Goal: Task Accomplishment & Management: Manage account settings

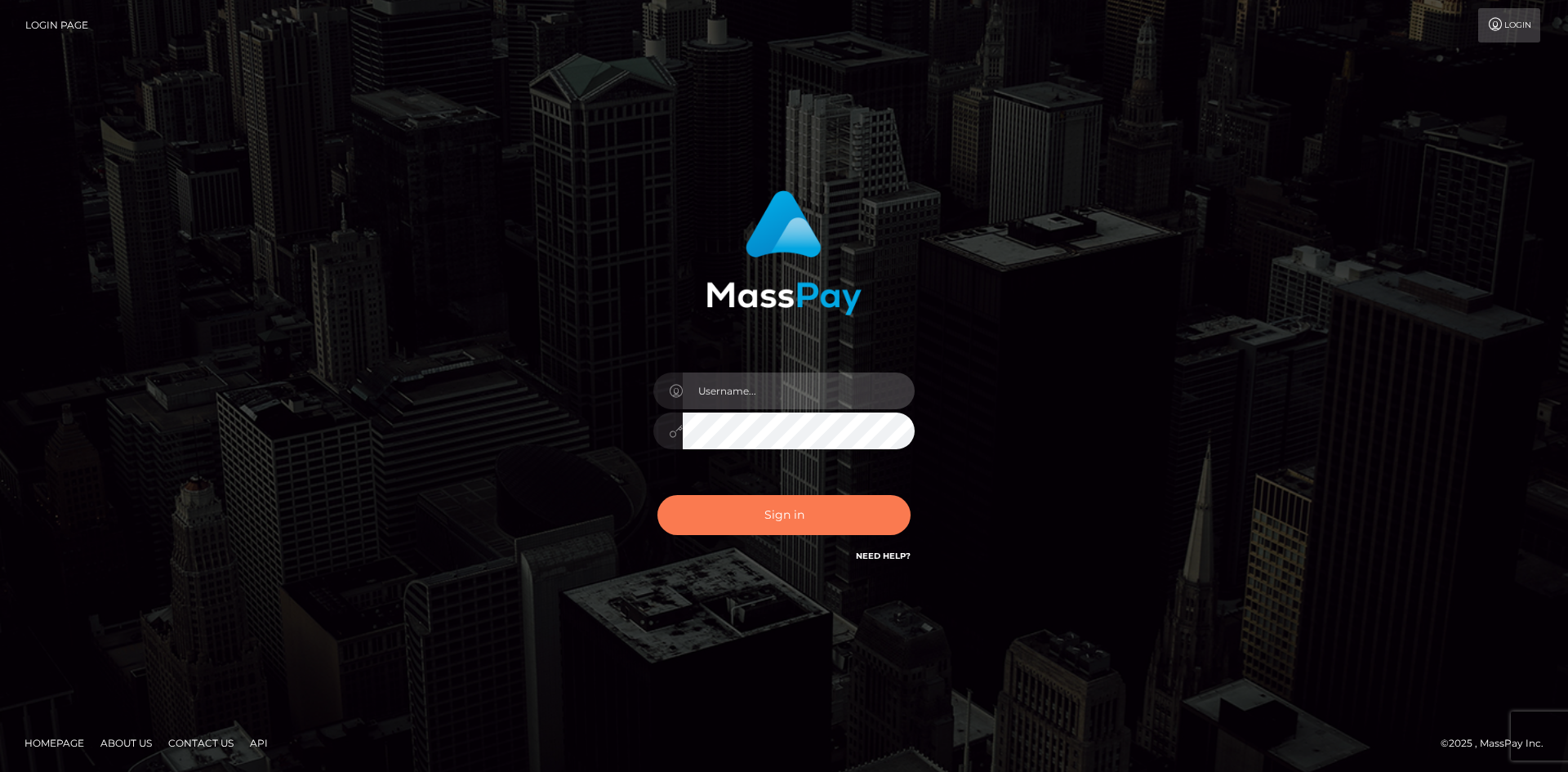
type input "tinan"
click at [794, 522] on button "Sign in" at bounding box center [784, 514] width 253 height 40
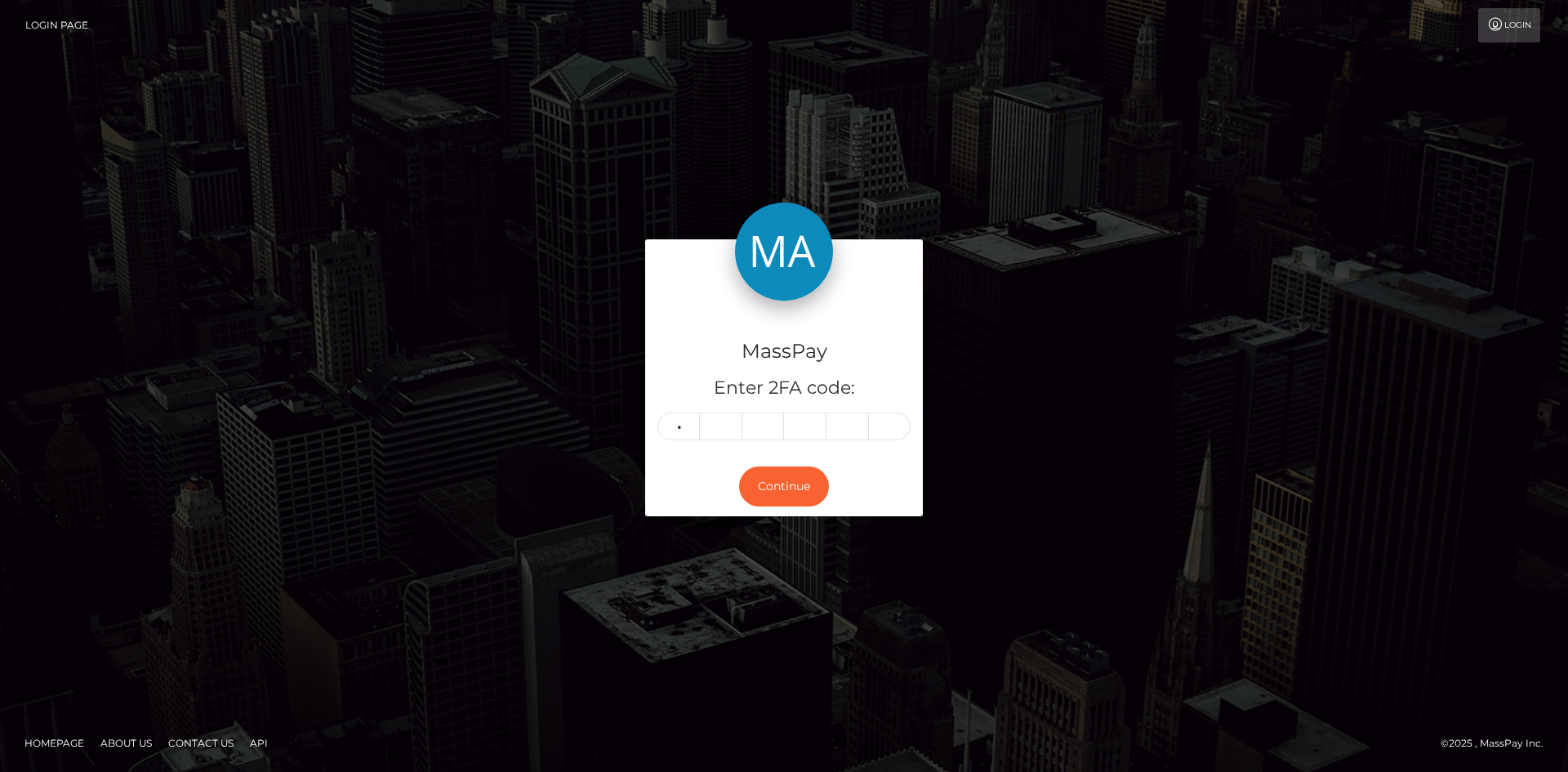
type input "5"
type input "0"
type input "6"
type input "7"
type input "6"
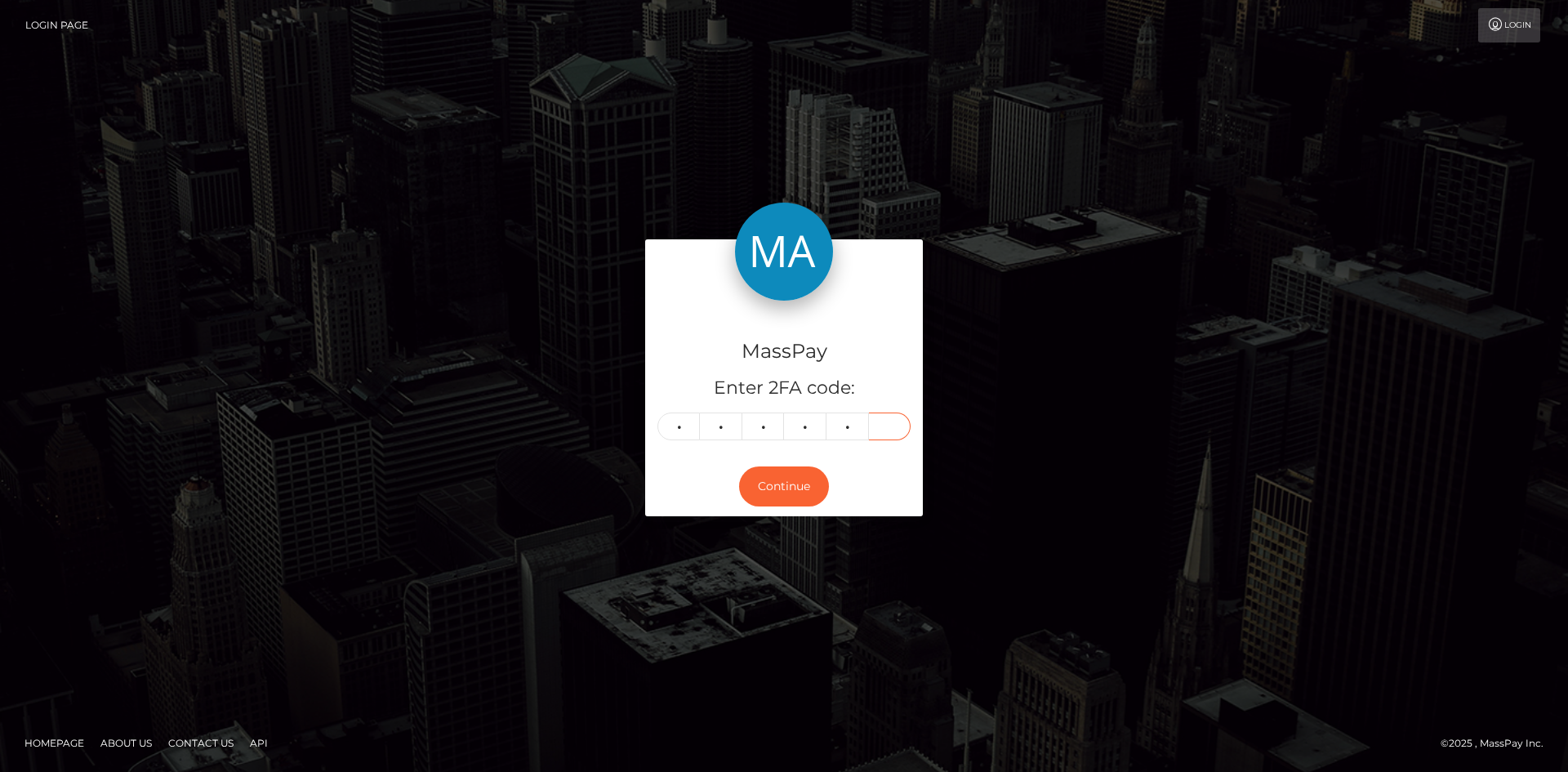
type input "0"
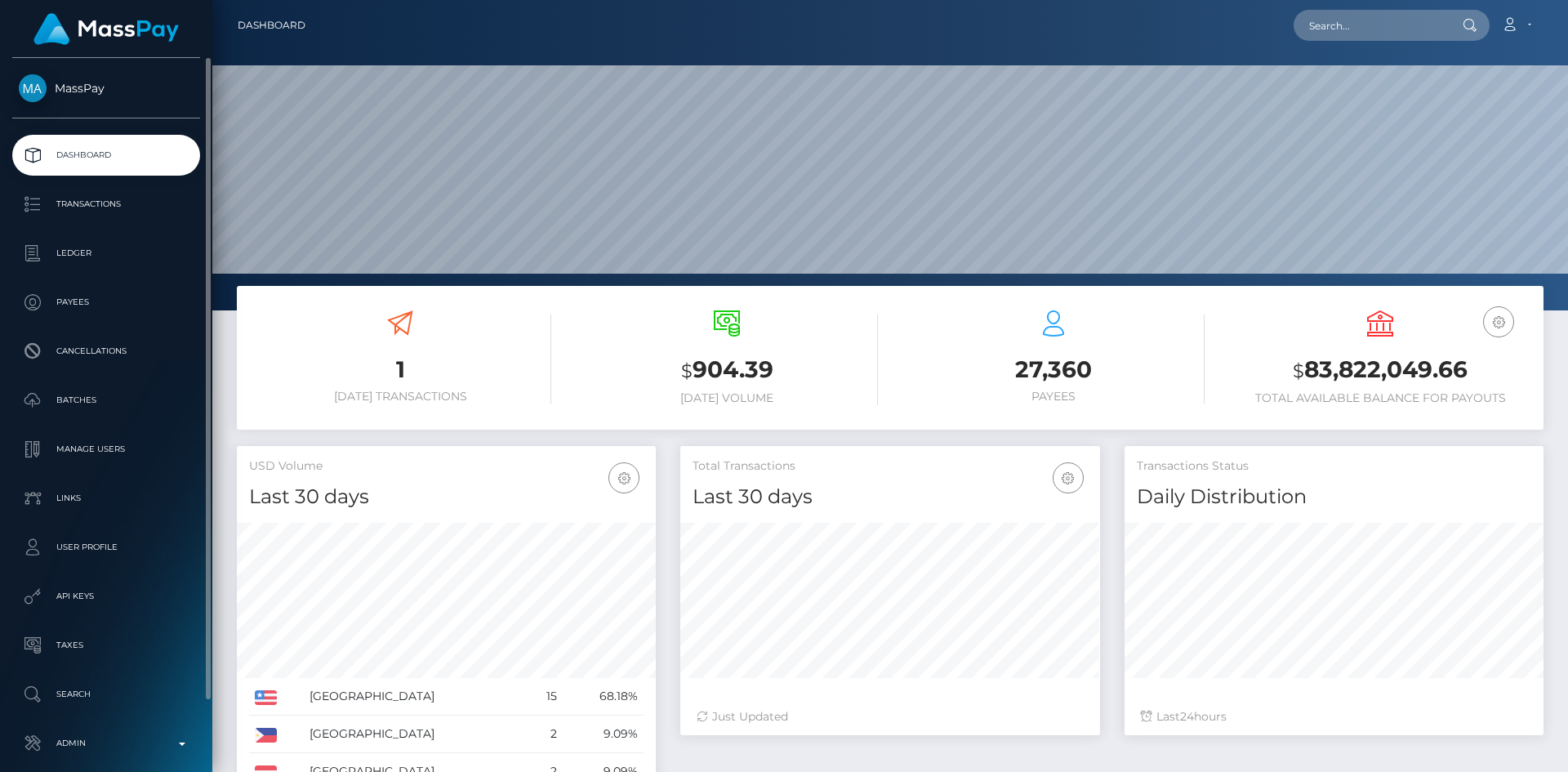
scroll to position [77, 0]
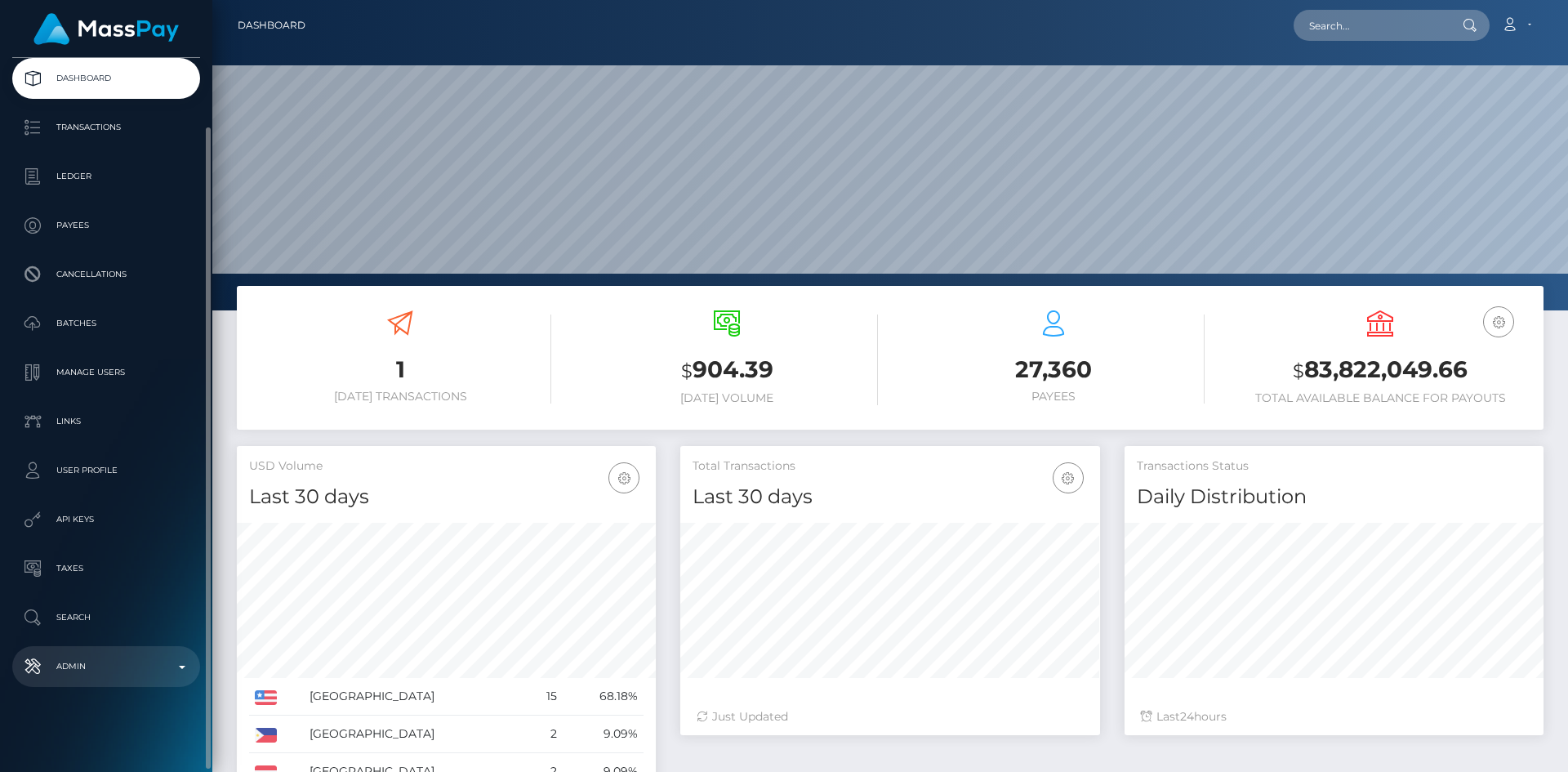
click at [102, 671] on p "Admin" at bounding box center [105, 666] width 175 height 24
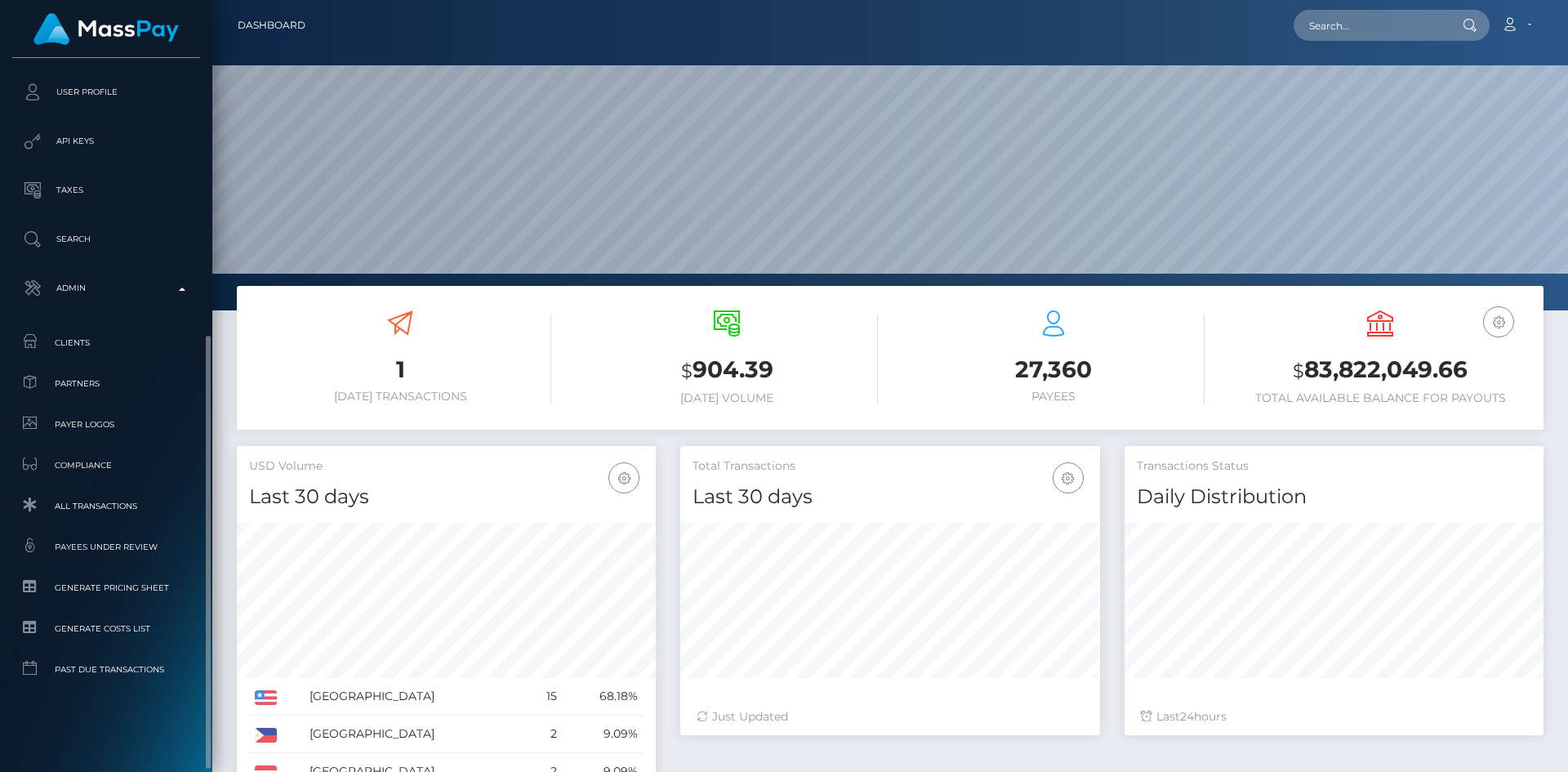
click at [88, 215] on ul "Dashboard Transactions Ledger Payees Cancellations Batches Links" at bounding box center [106, 183] width 213 height 1007
click at [90, 238] on p "Search" at bounding box center [105, 239] width 175 height 24
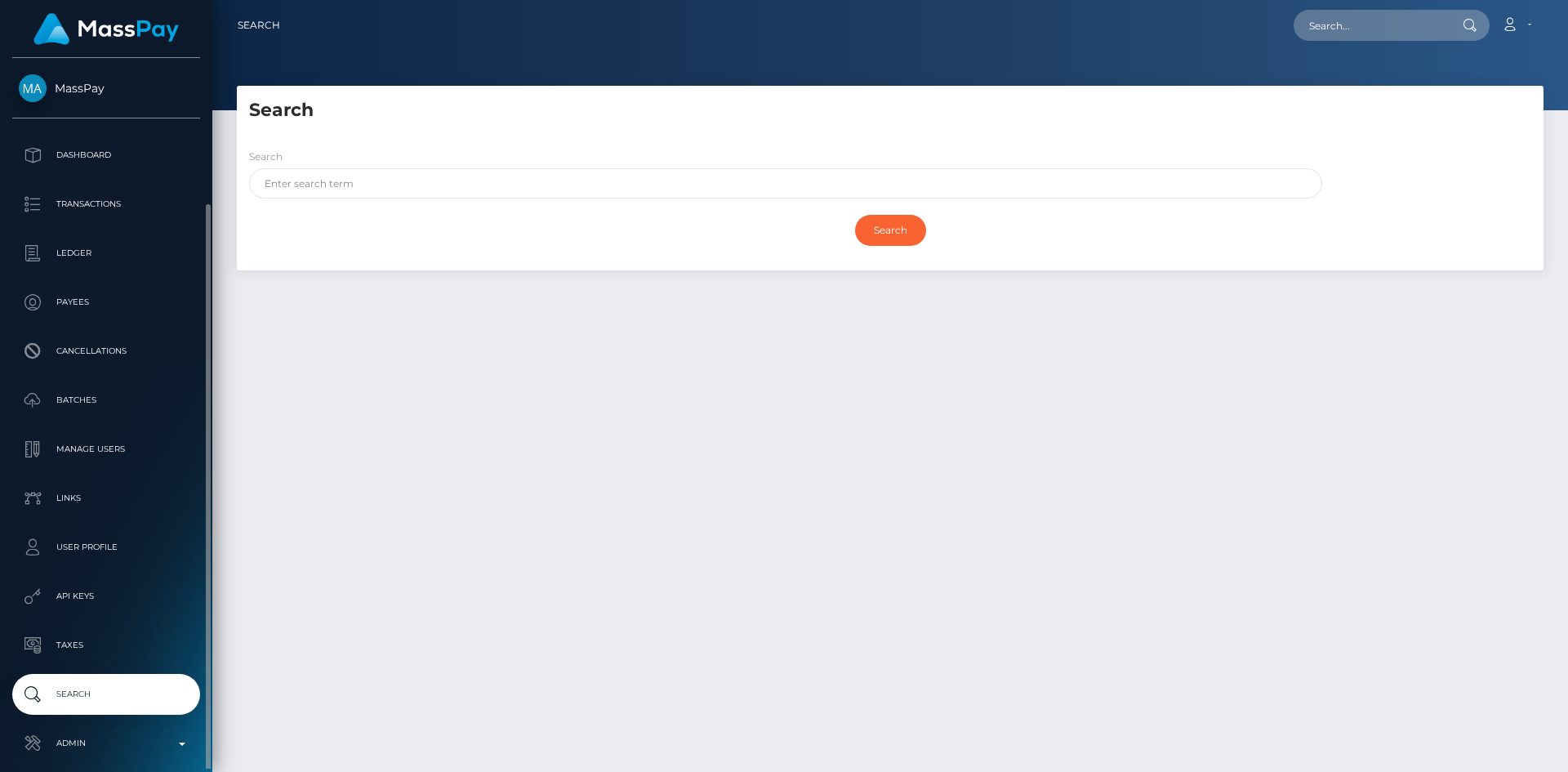
scroll to position [77, 0]
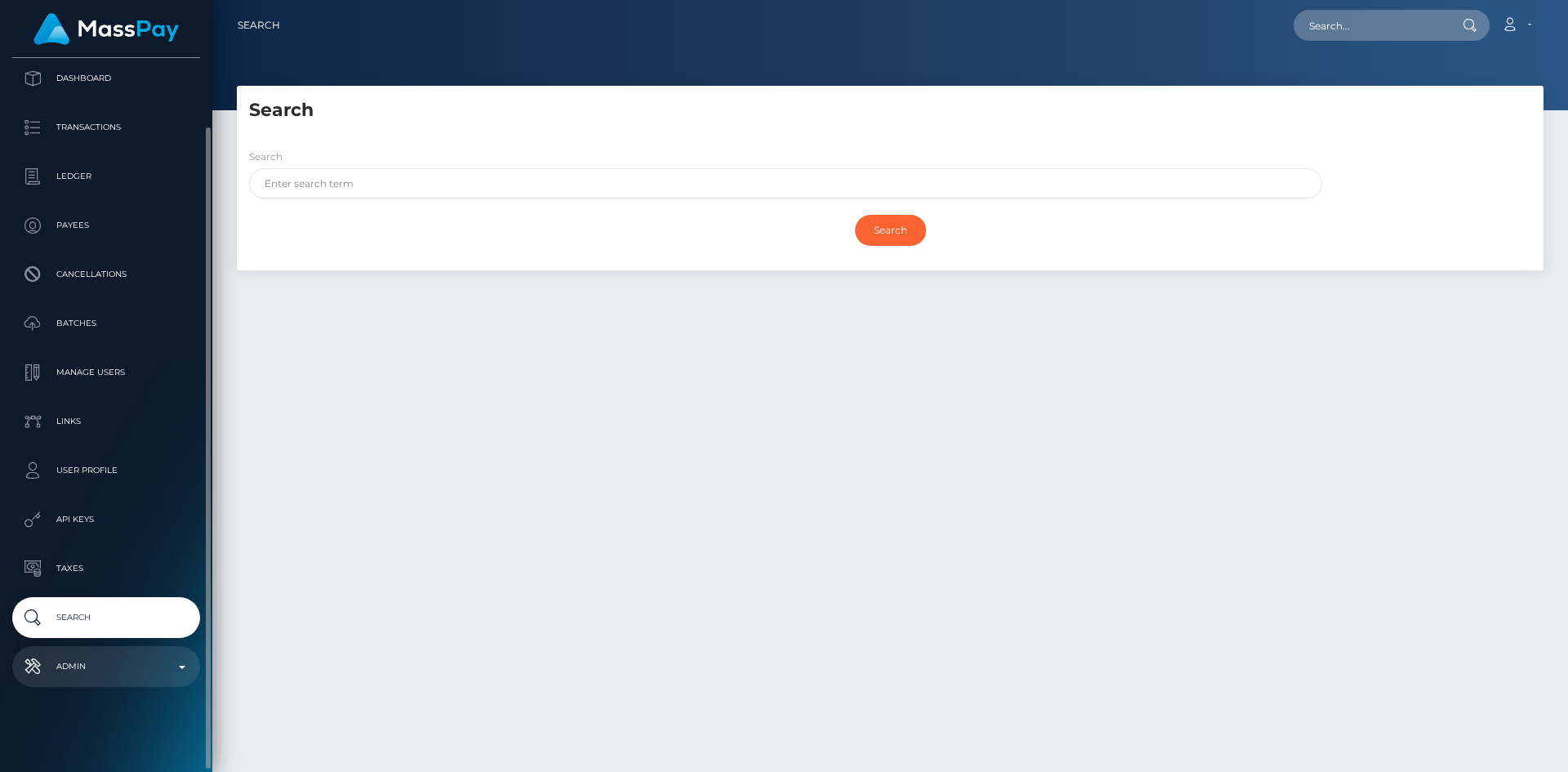
click at [113, 660] on p "Admin" at bounding box center [105, 666] width 175 height 24
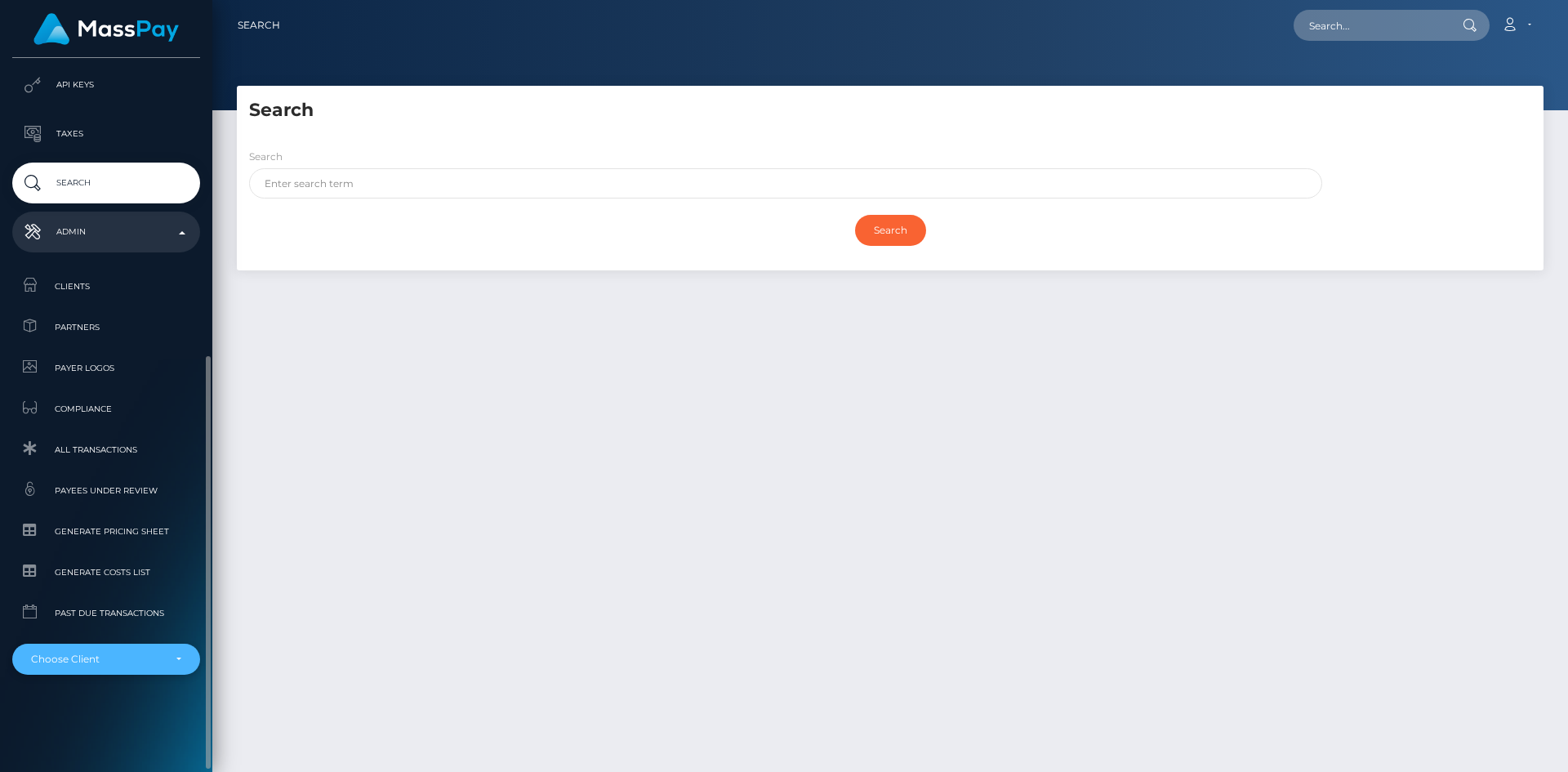
click at [105, 666] on div "Choose Client" at bounding box center [97, 659] width 132 height 13
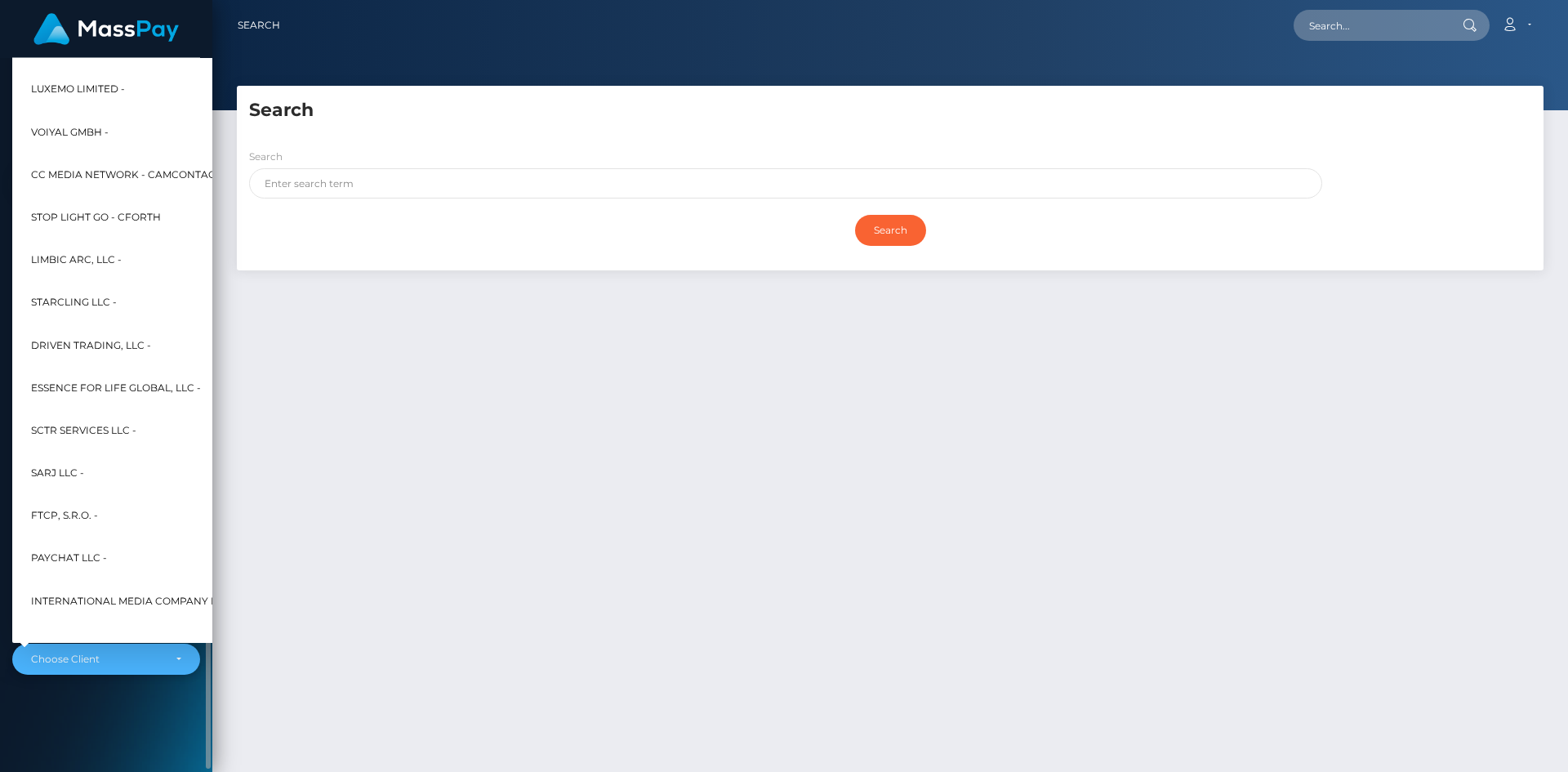
scroll to position [135, 19]
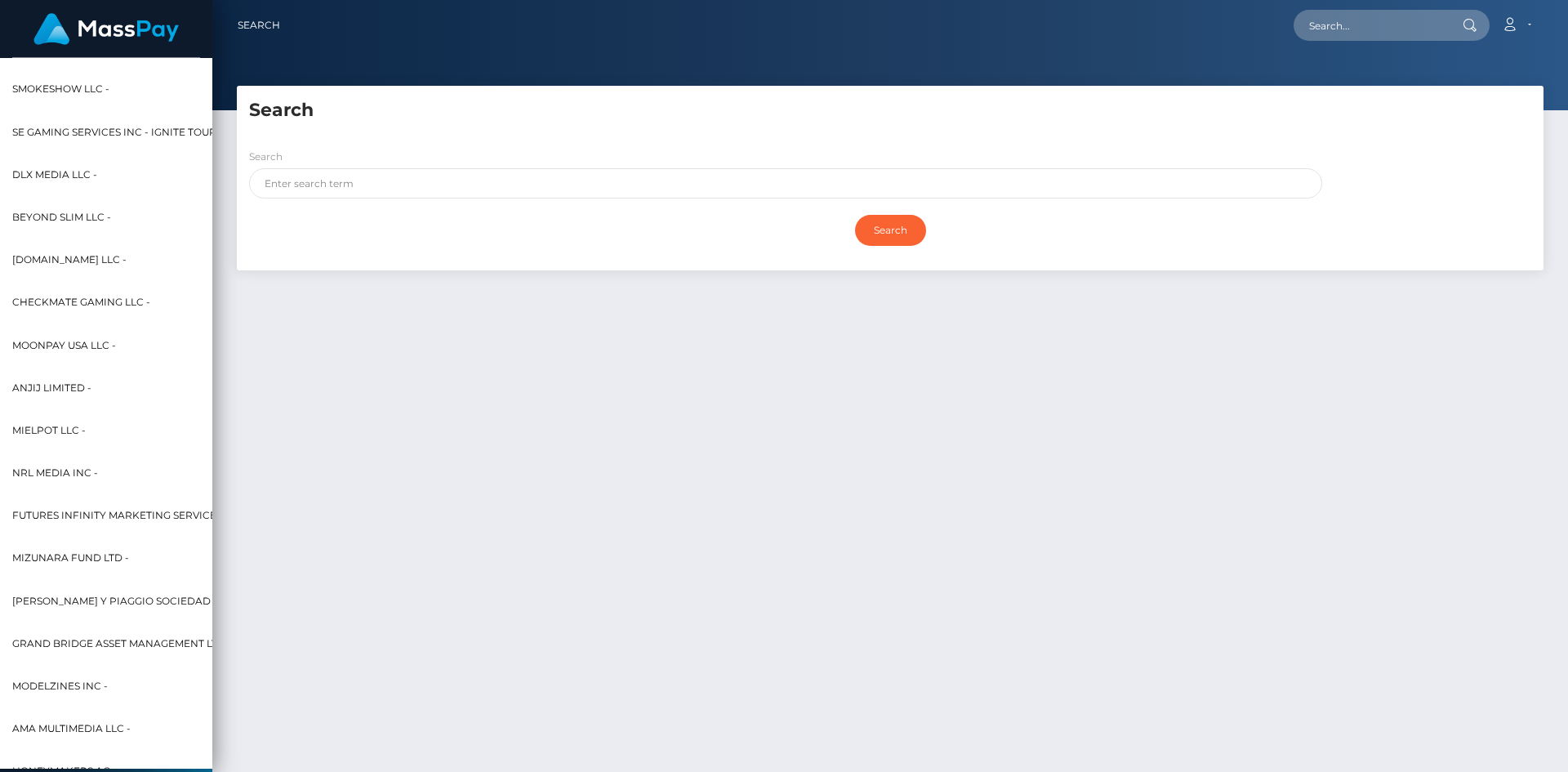
type input "m"
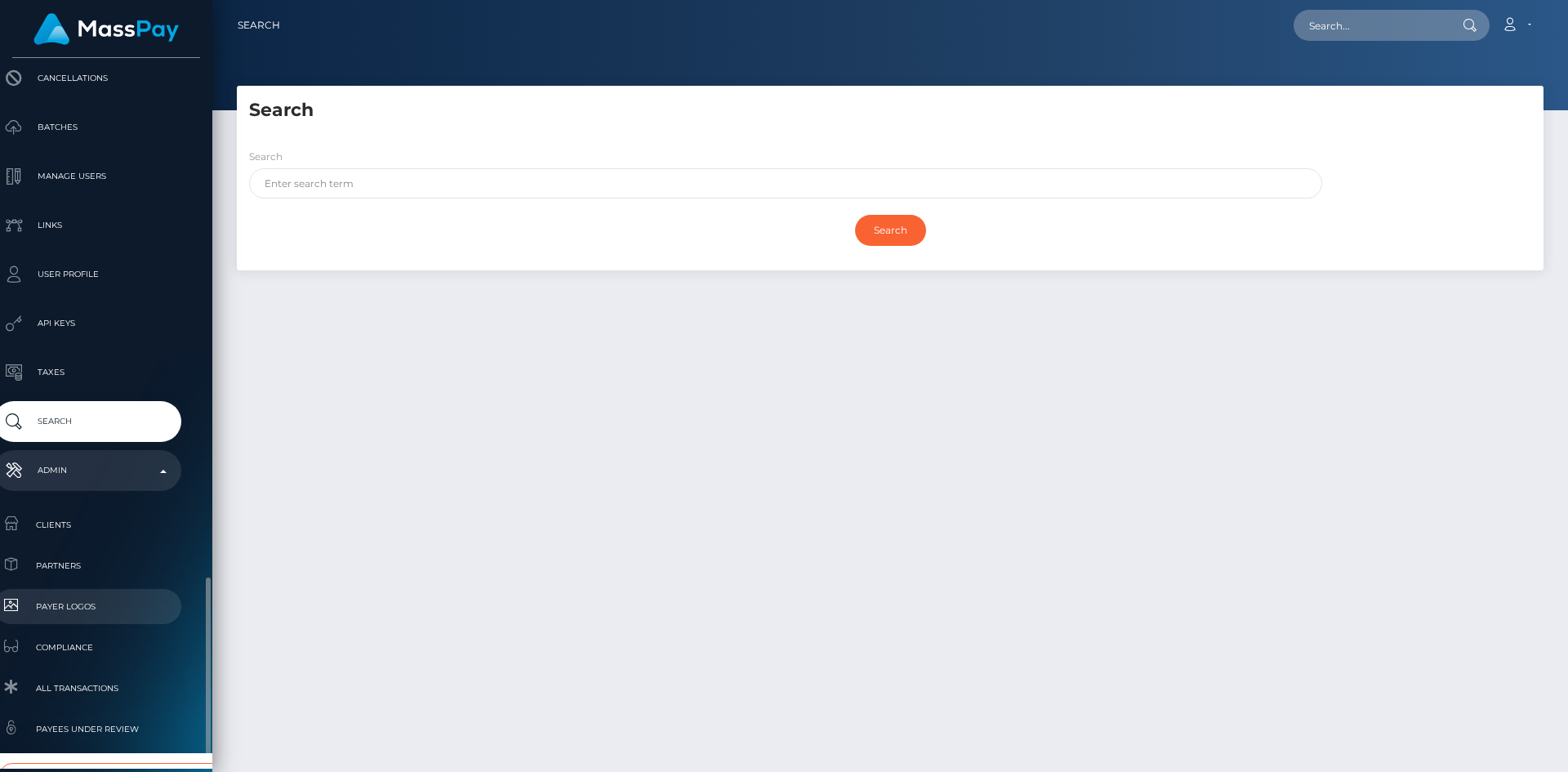
scroll to position [499, 19]
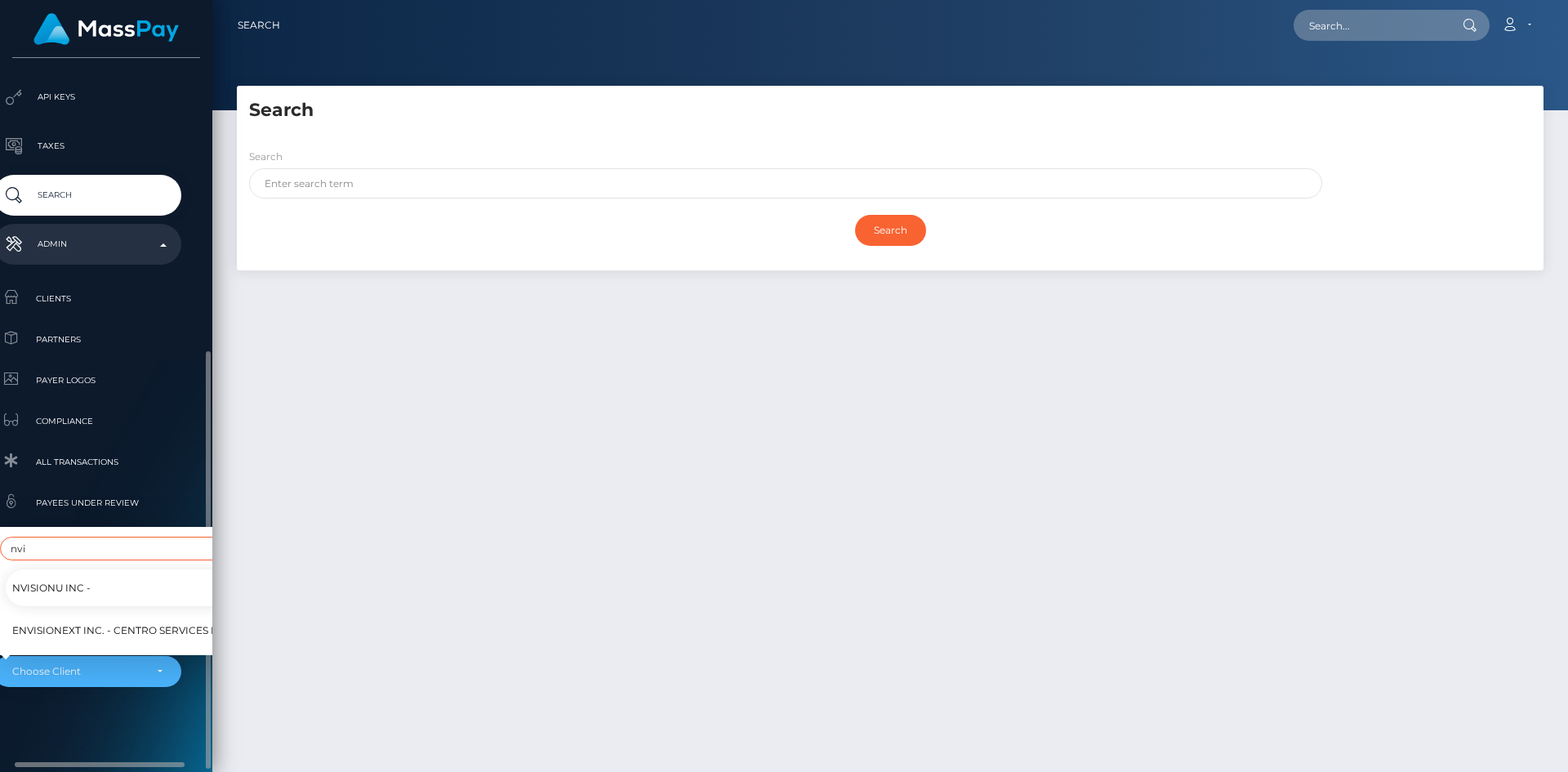
type input "nvi"
click at [83, 583] on span "NVisionU Inc -" at bounding box center [52, 588] width 78 height 21
select select "121"
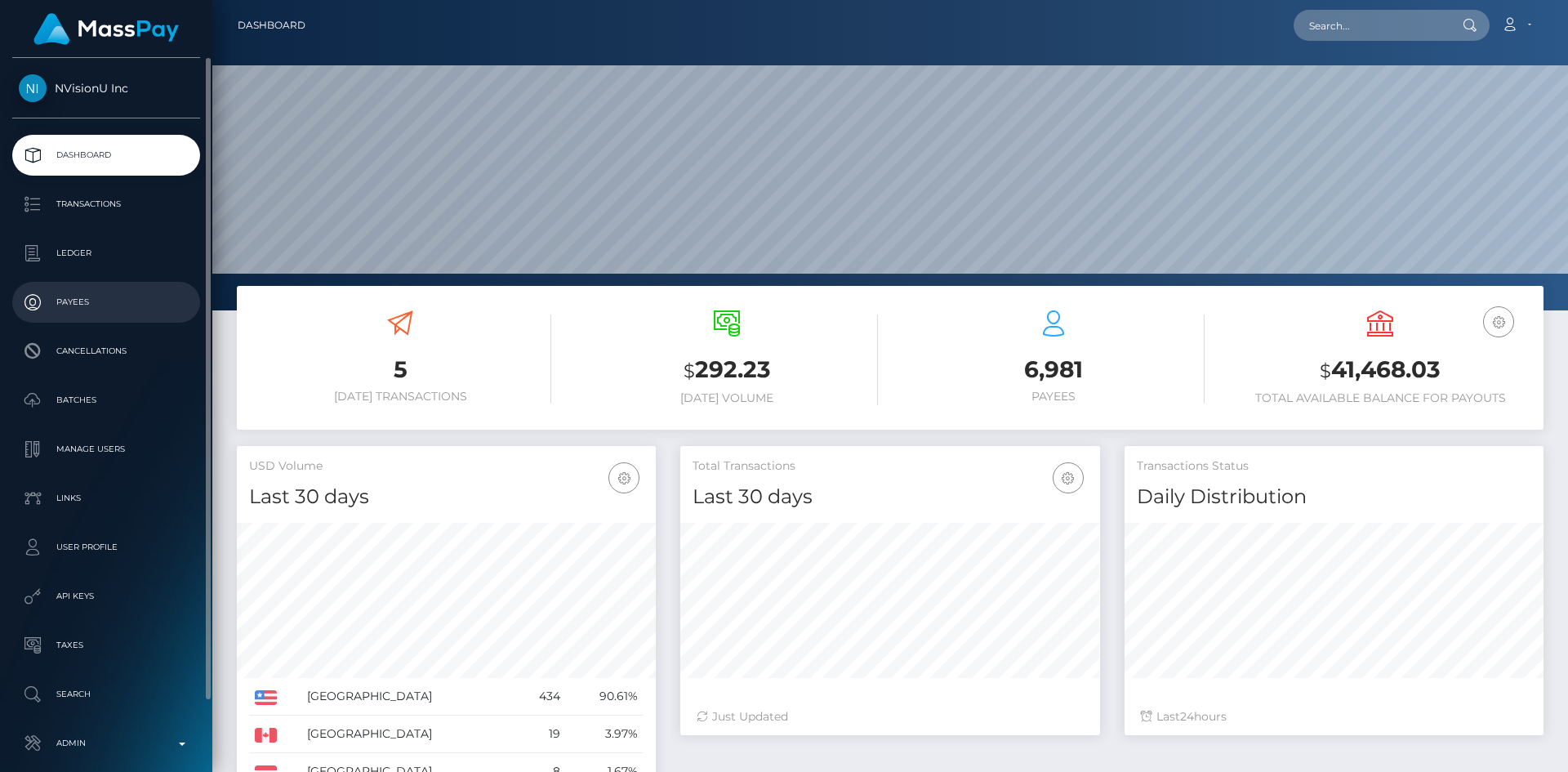
scroll to position [290, 420]
click at [115, 407] on p "Batches" at bounding box center [105, 400] width 175 height 24
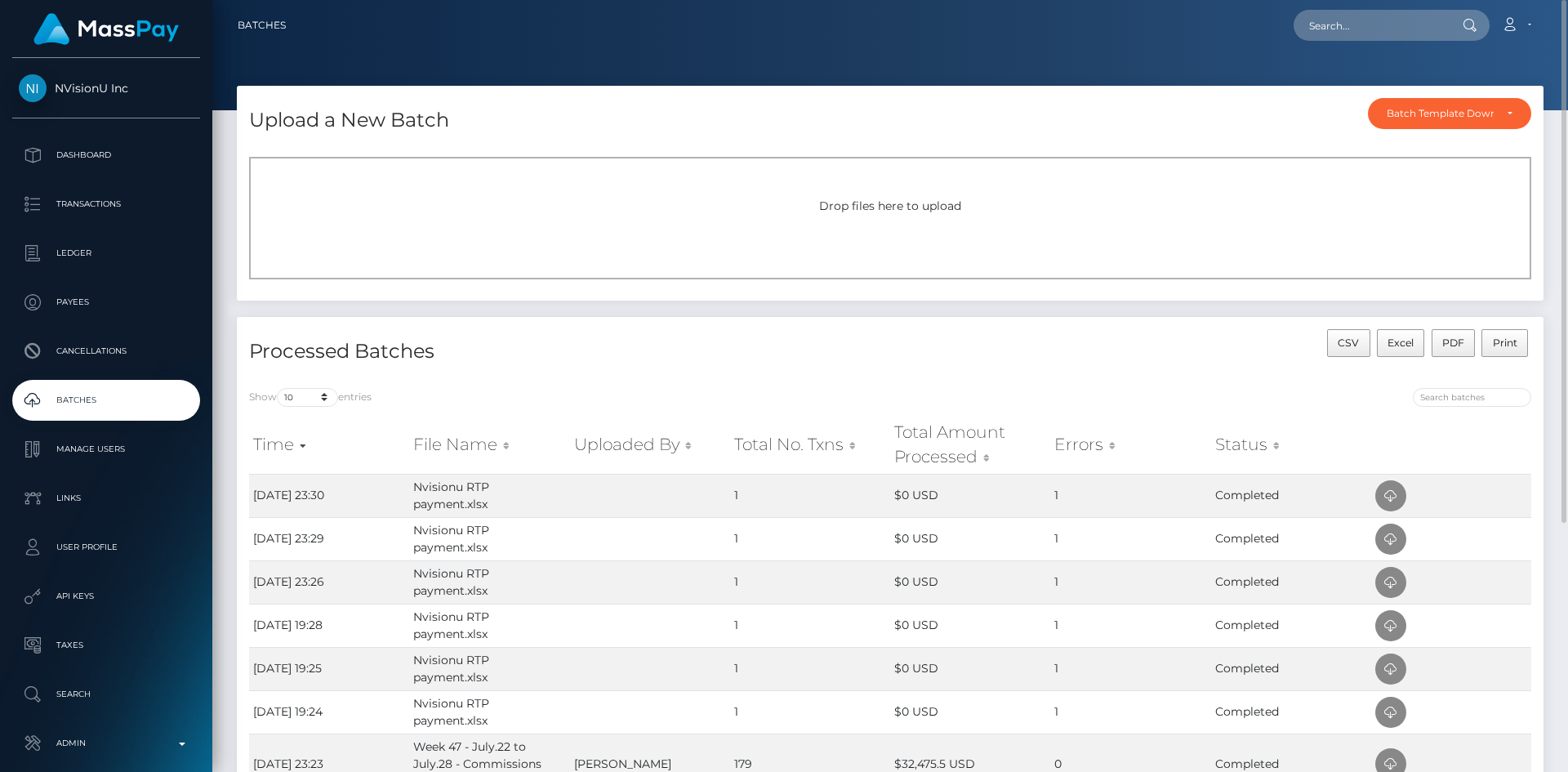
click at [728, 187] on div "Drop files here to upload" at bounding box center [890, 219] width 1282 height 123
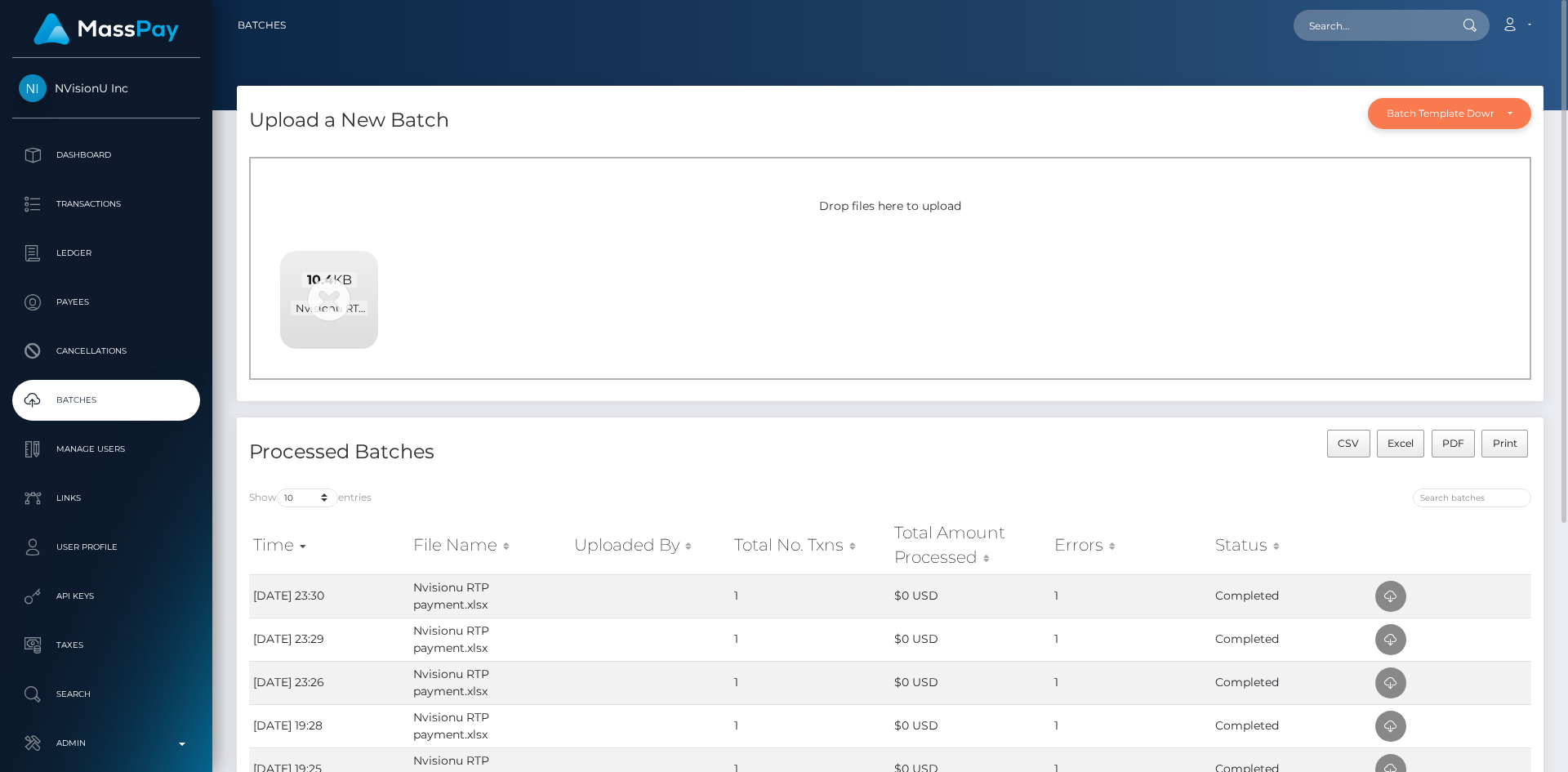
click at [1518, 105] on div "Batch Template Download" at bounding box center [1449, 113] width 163 height 31
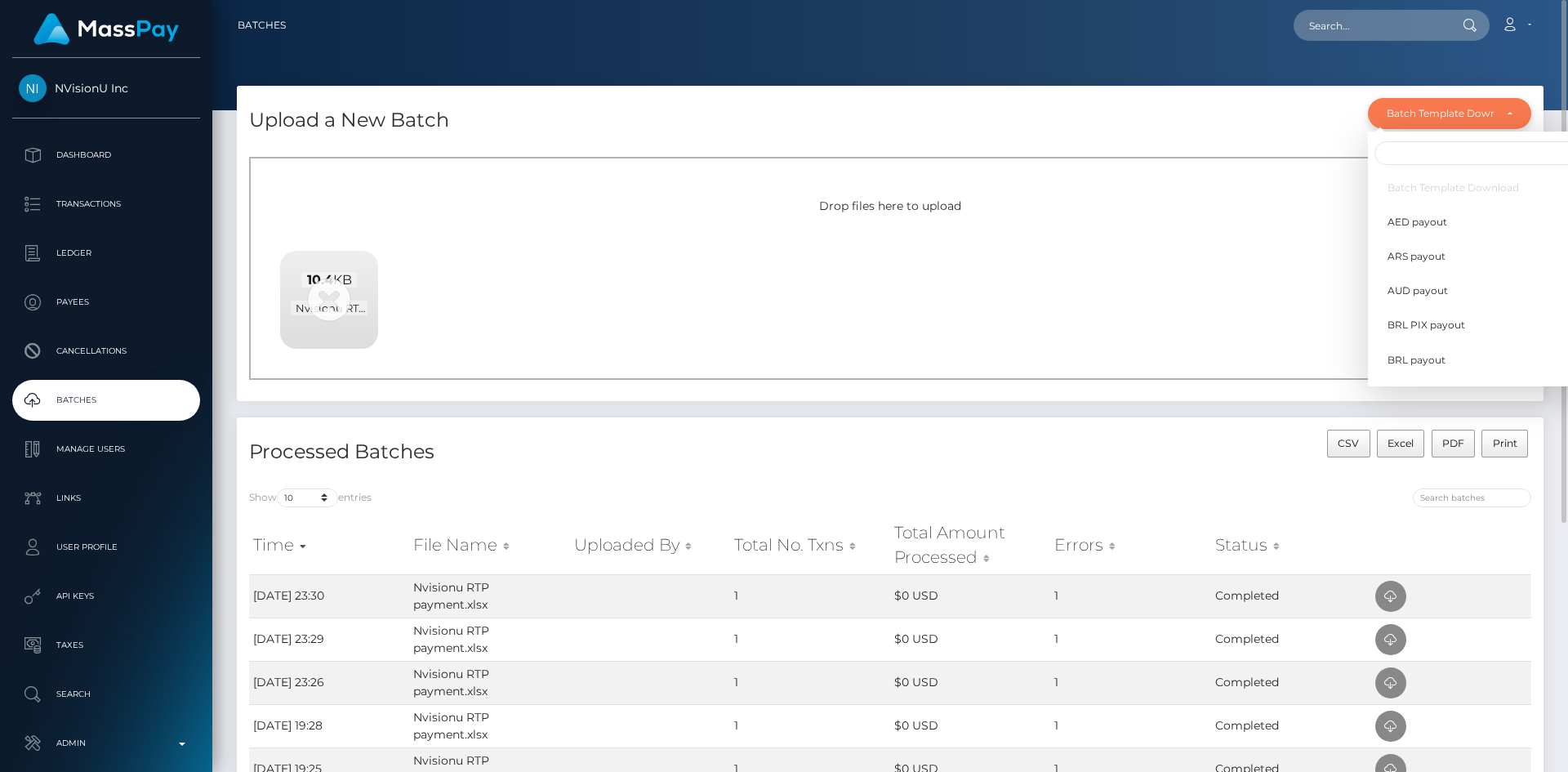
click at [1518, 105] on div "Batch Template Download" at bounding box center [1449, 113] width 163 height 31
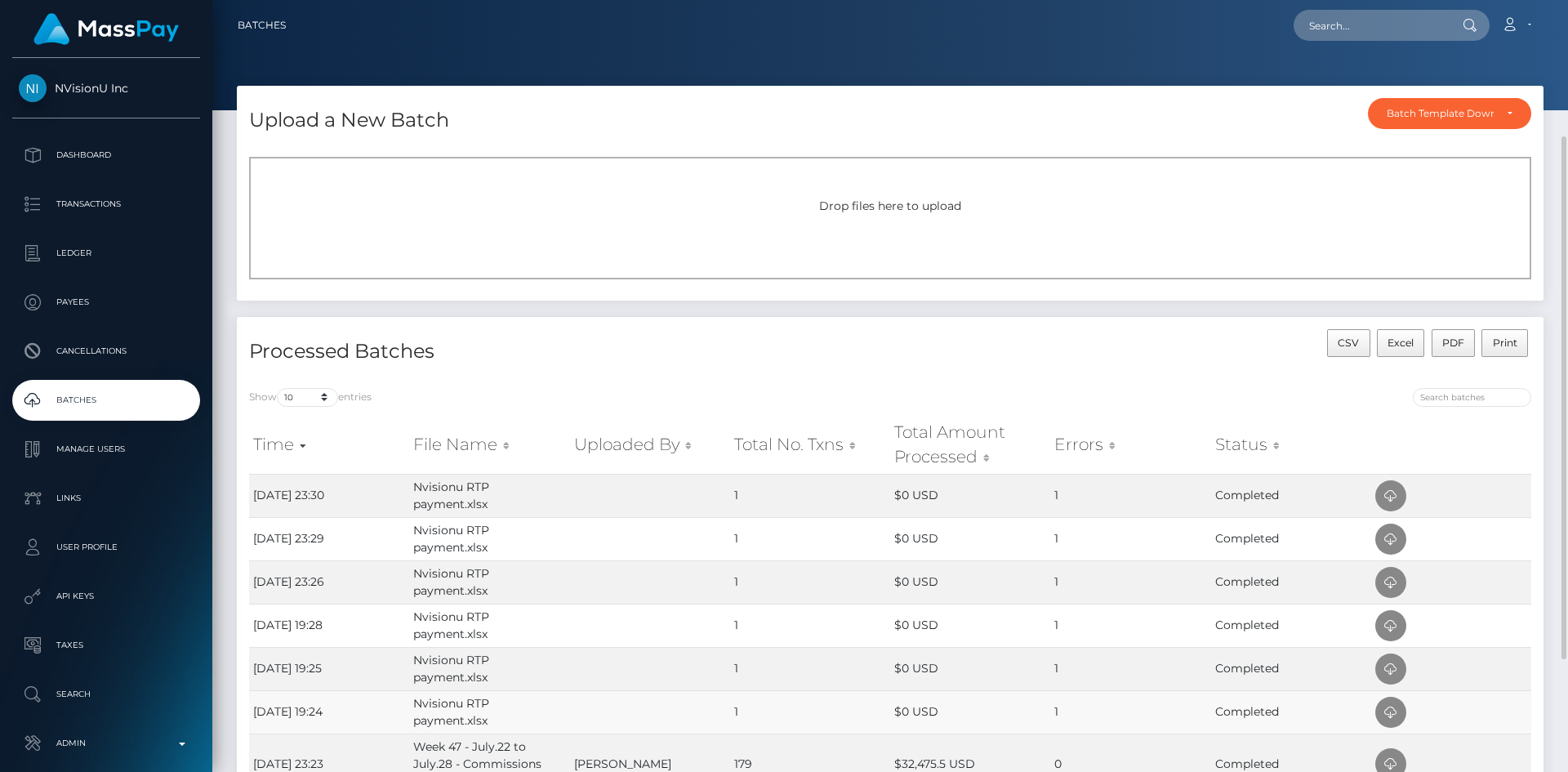
scroll to position [163, 0]
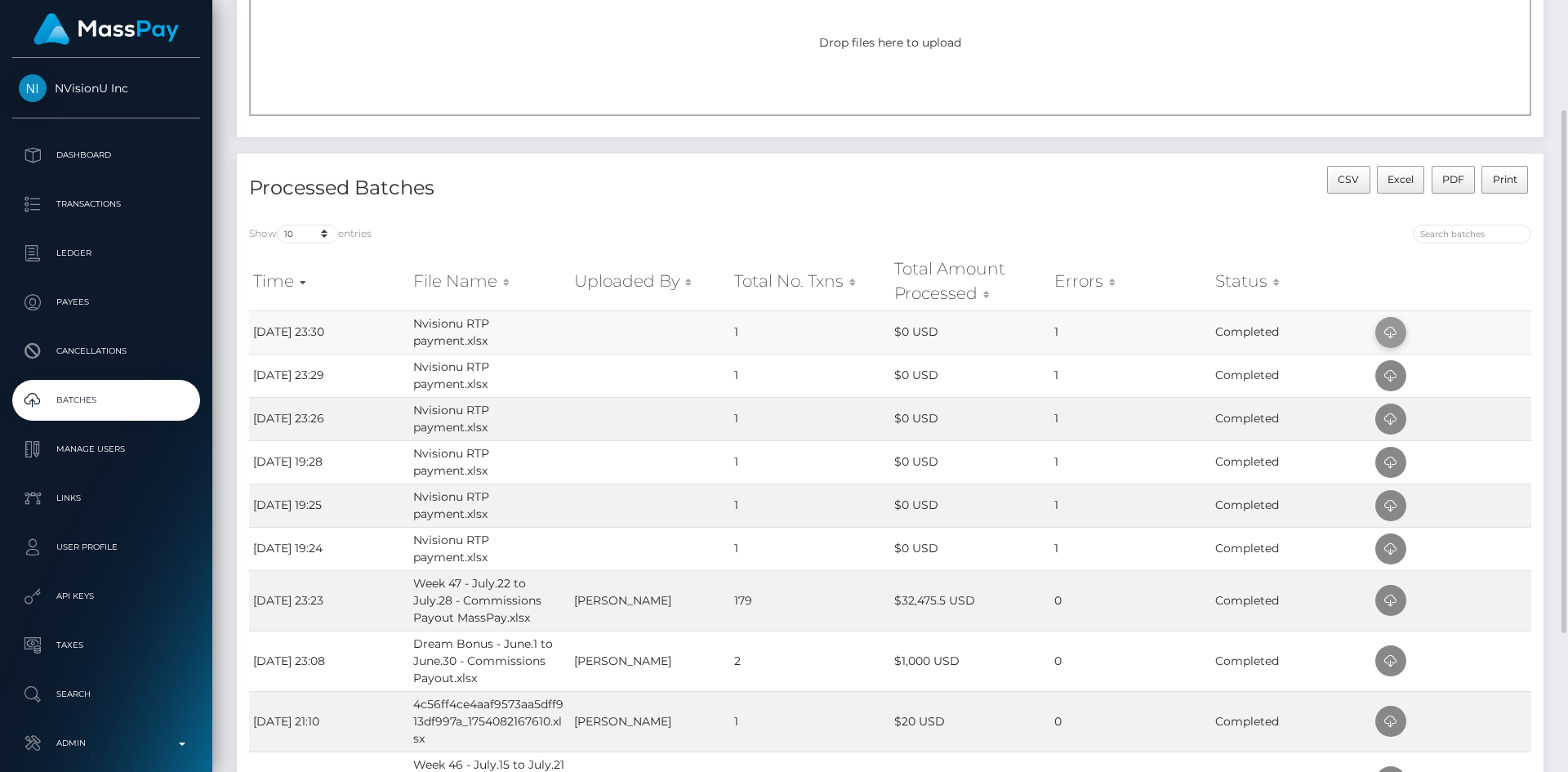
click at [1399, 341] on icon at bounding box center [1390, 333] width 20 height 20
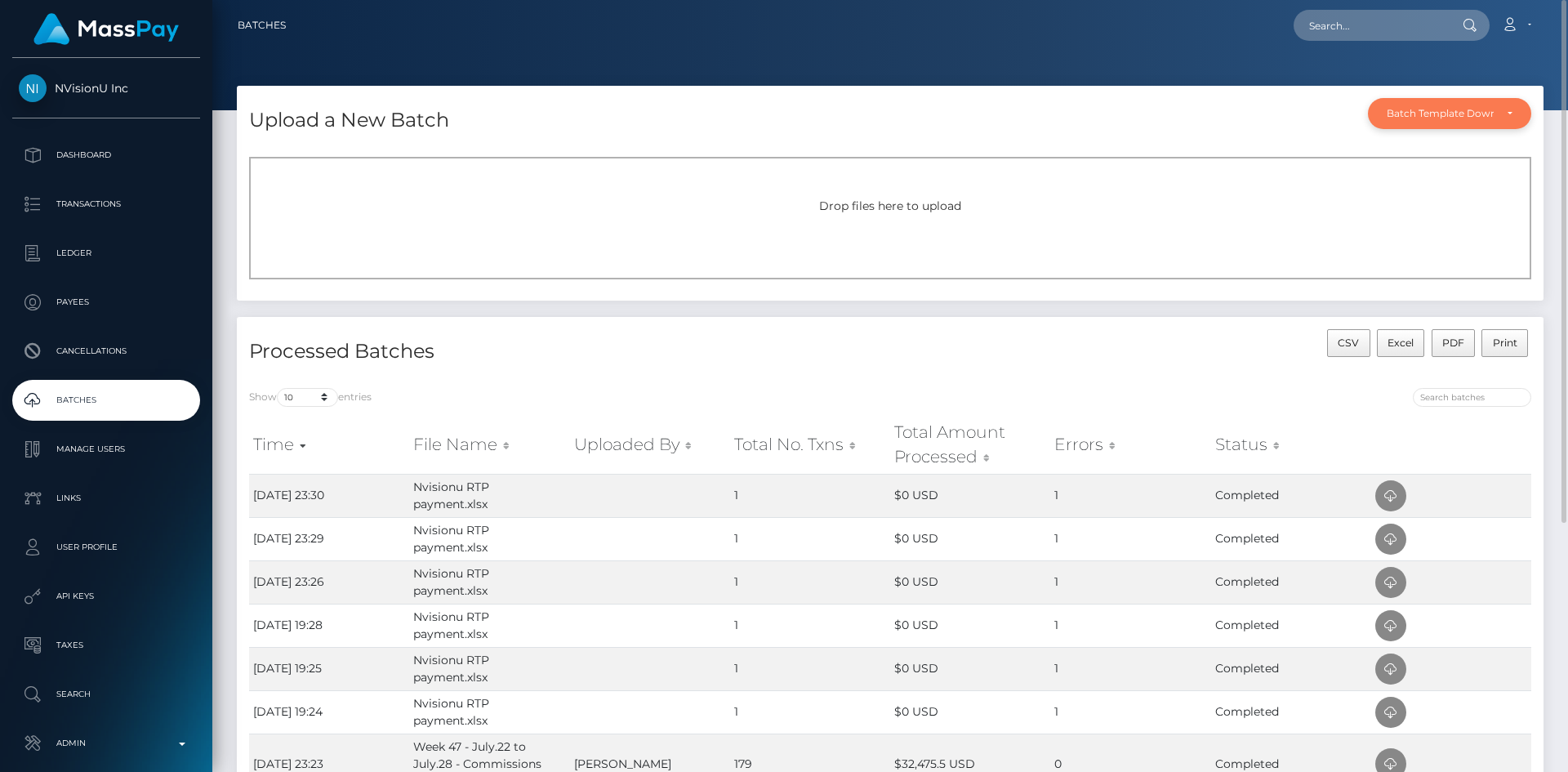
click at [1505, 110] on div "Batch Template Download" at bounding box center [1449, 113] width 126 height 13
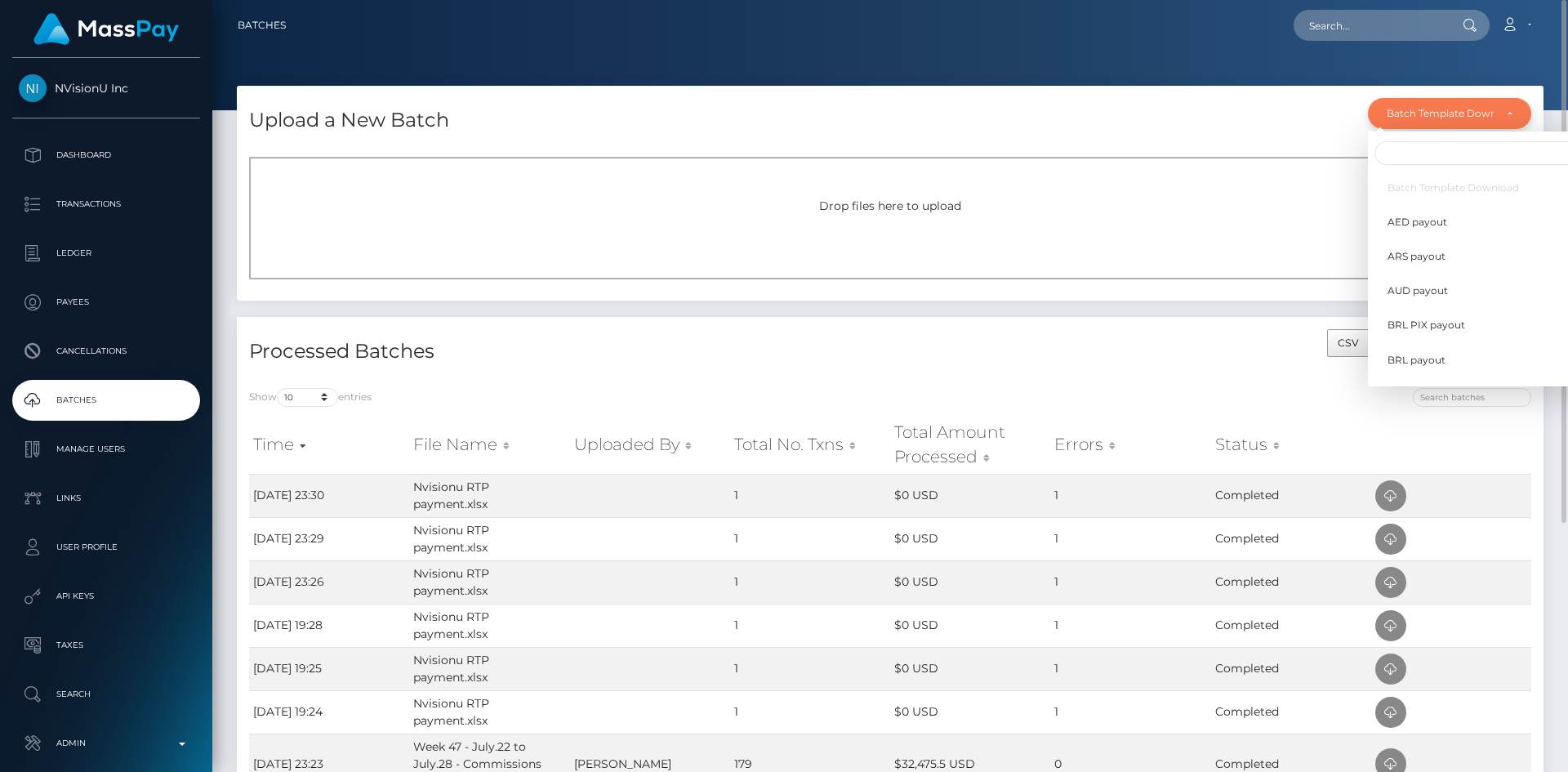
click at [1505, 110] on div "Batch Template Download" at bounding box center [1449, 113] width 126 height 13
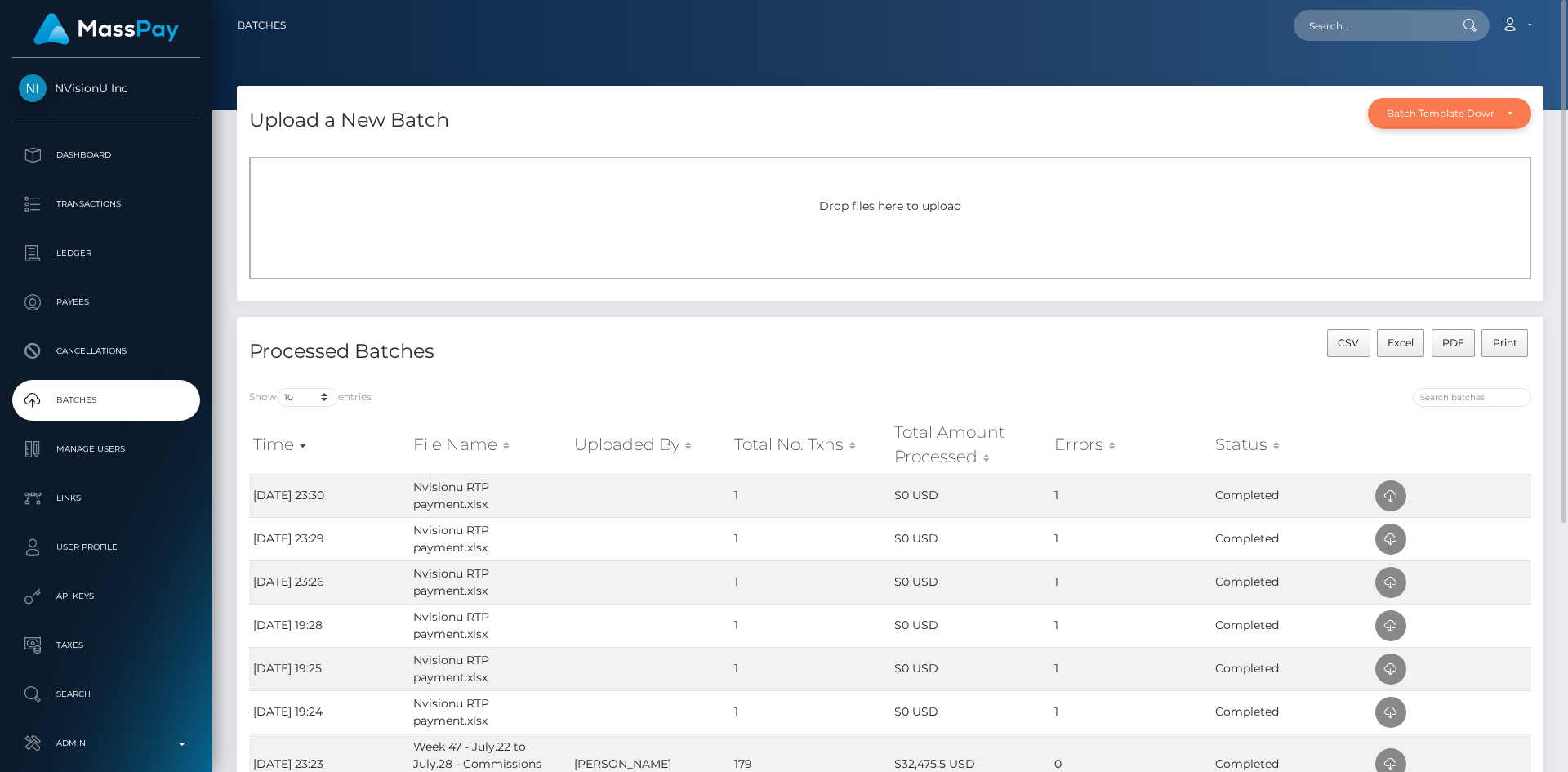
click at [1505, 110] on div "Batch Template Download" at bounding box center [1449, 113] width 126 height 13
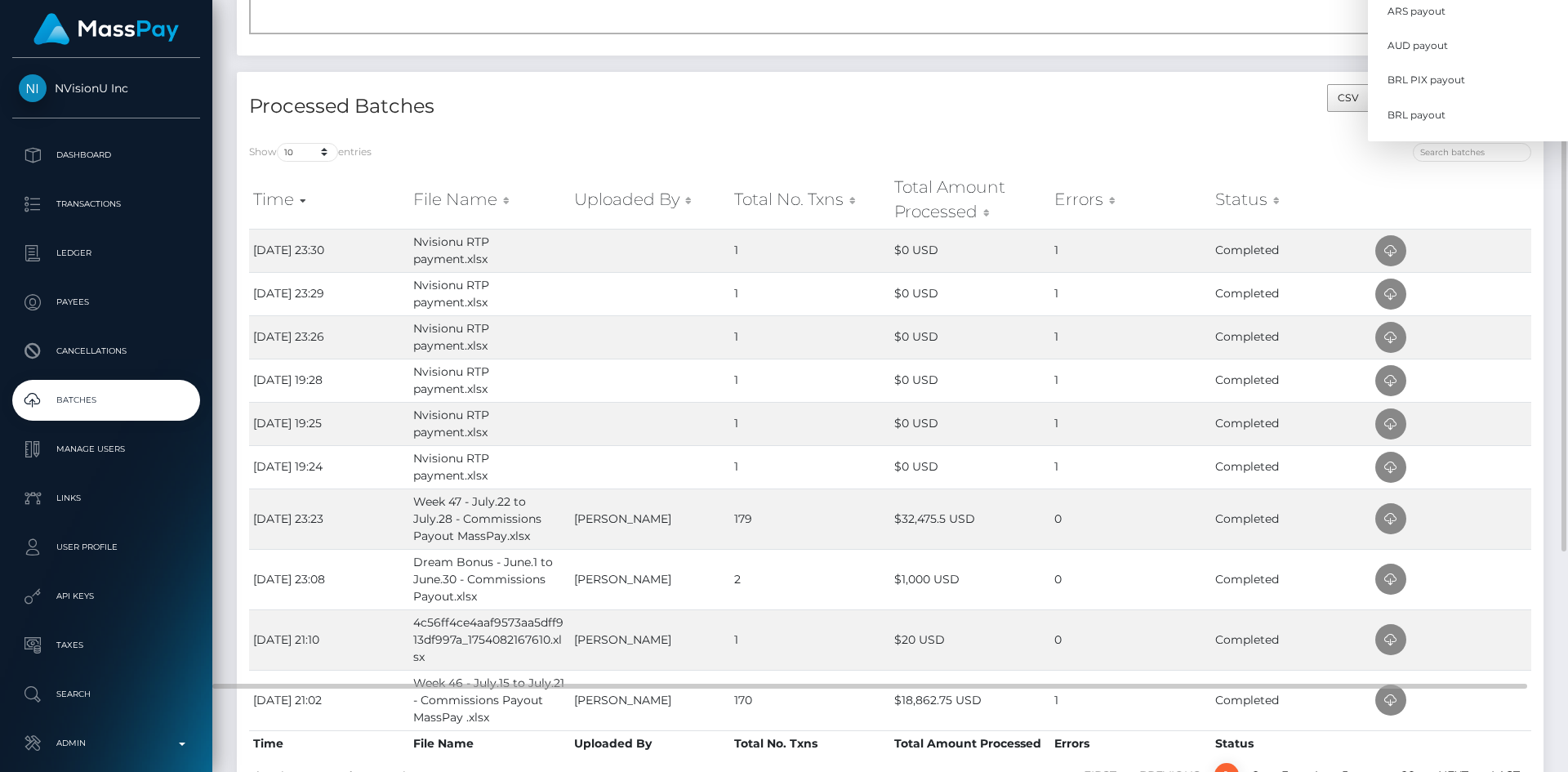
scroll to position [82, 0]
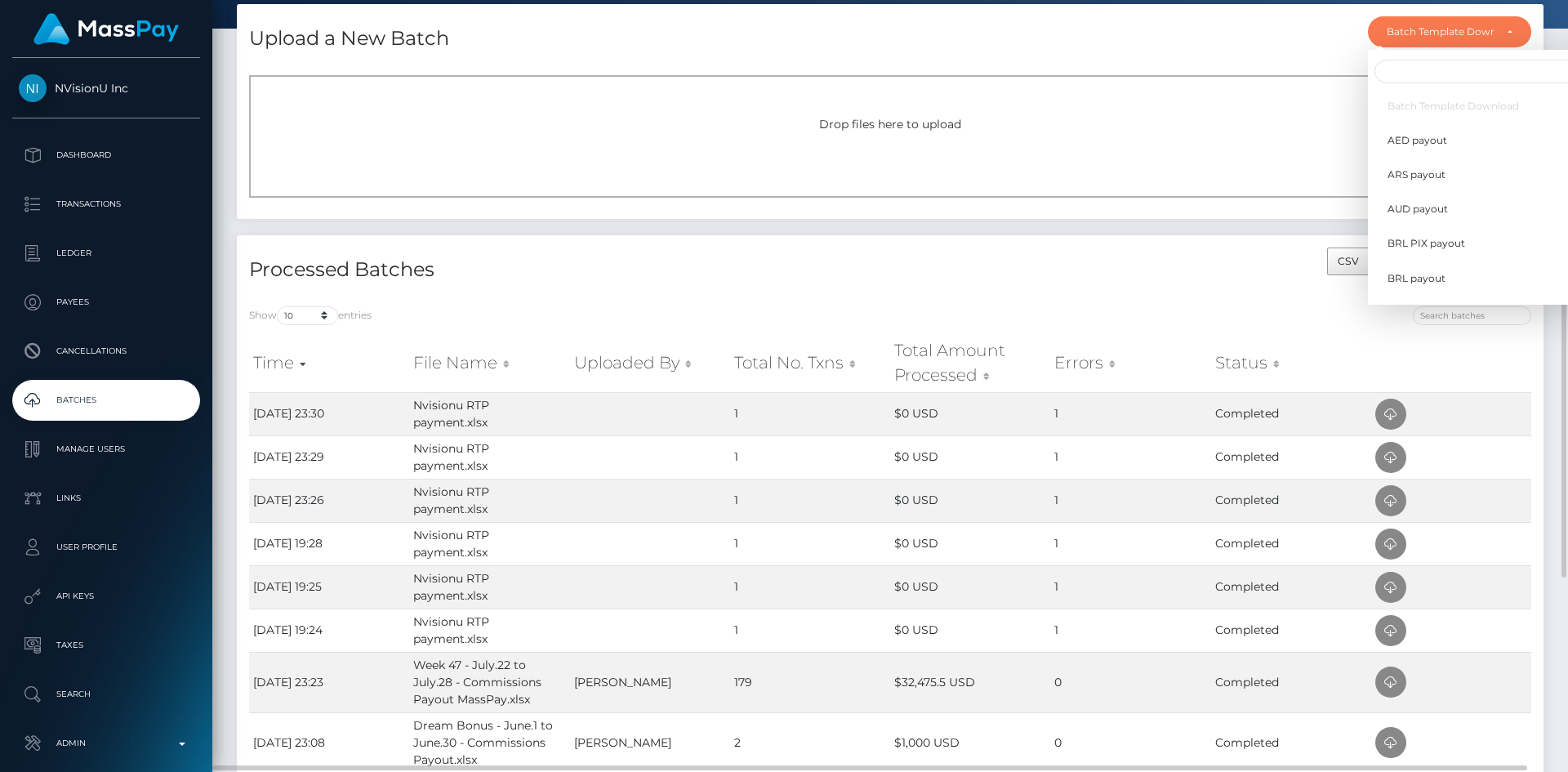
click at [1164, 75] on div "Drop files here to upload" at bounding box center [890, 137] width 1282 height 123
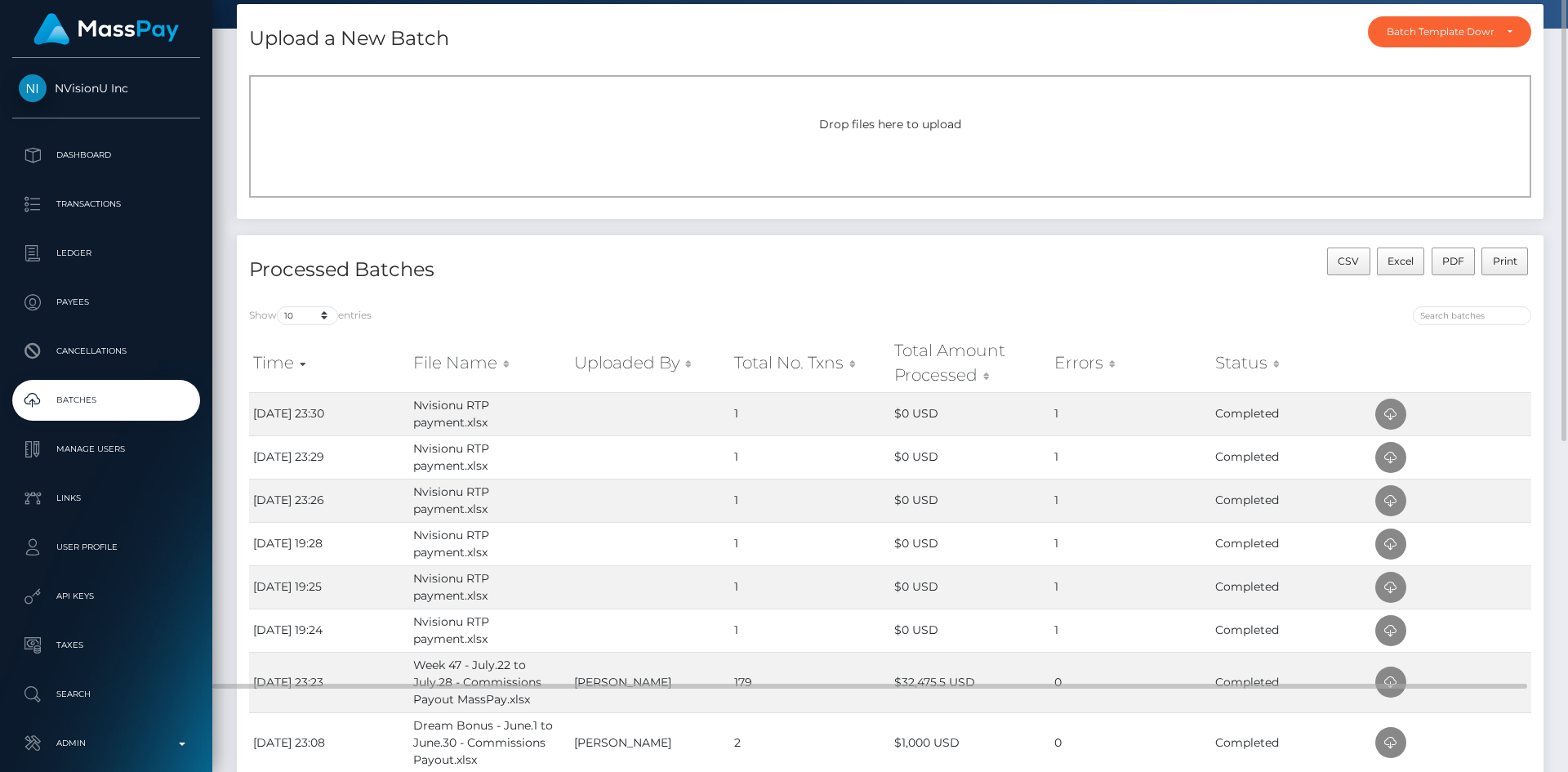
scroll to position [0, 0]
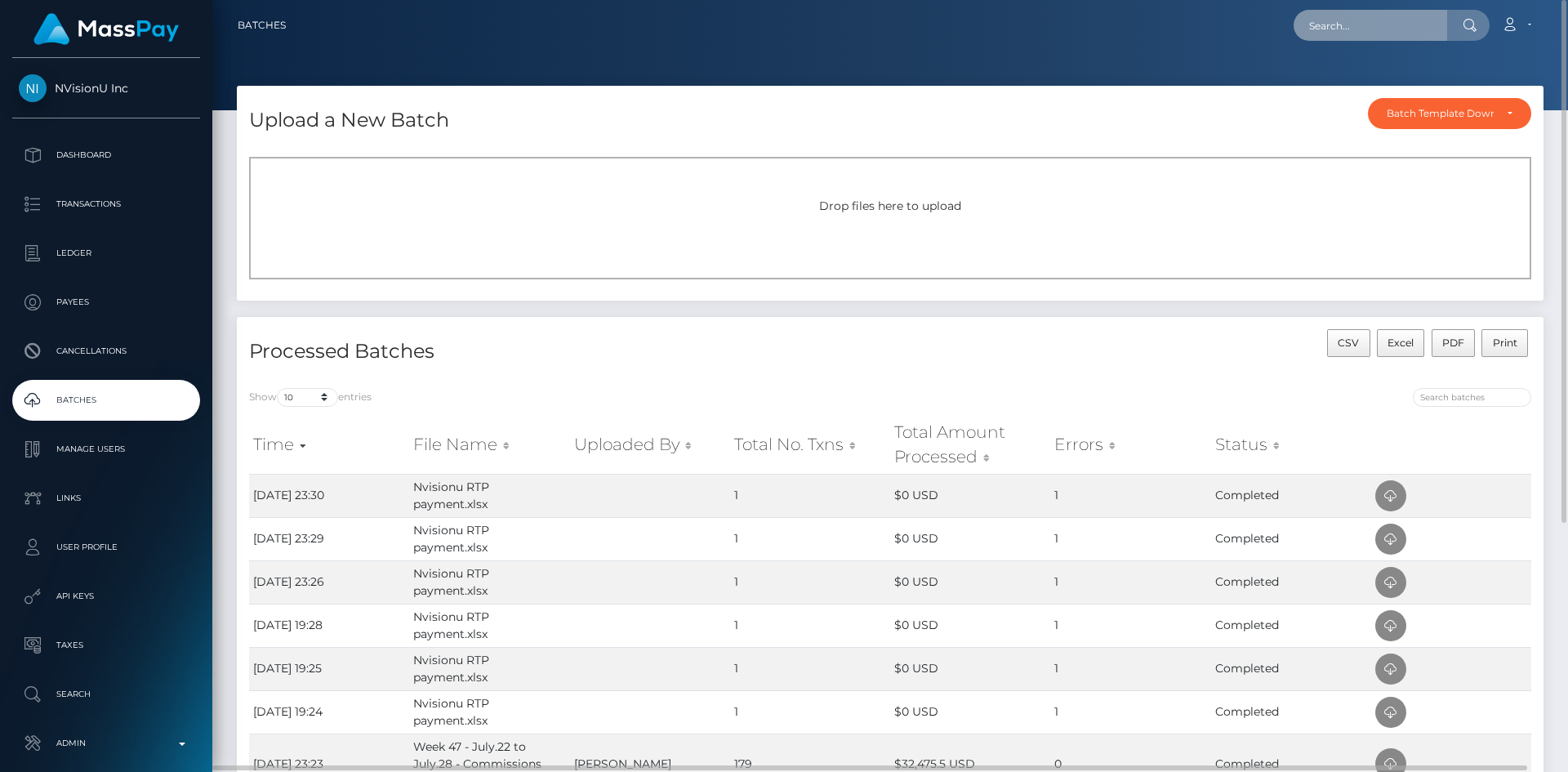
click at [1368, 28] on input "text" at bounding box center [1370, 25] width 153 height 31
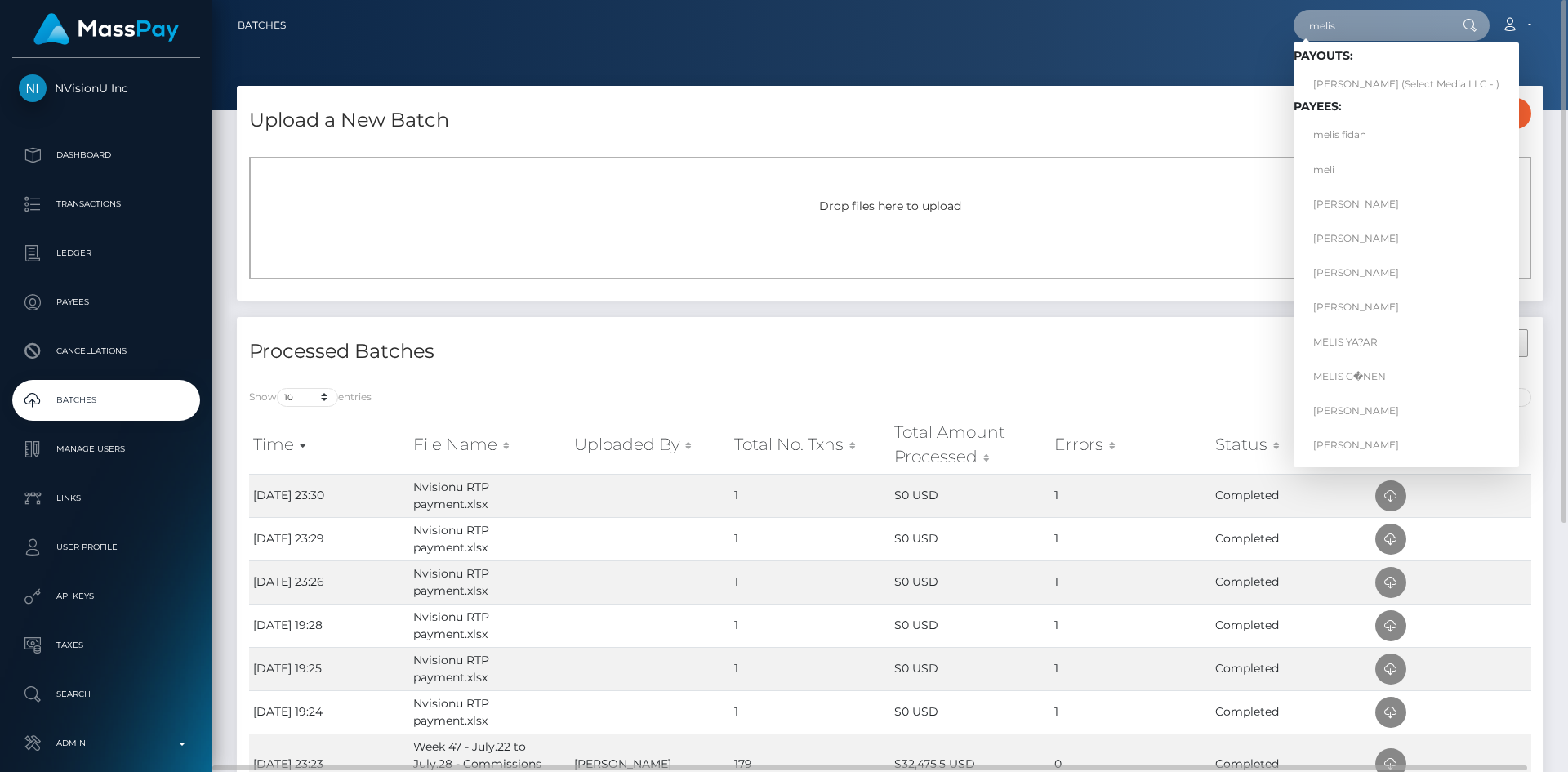
click at [1363, 25] on input "melis" at bounding box center [1370, 25] width 153 height 31
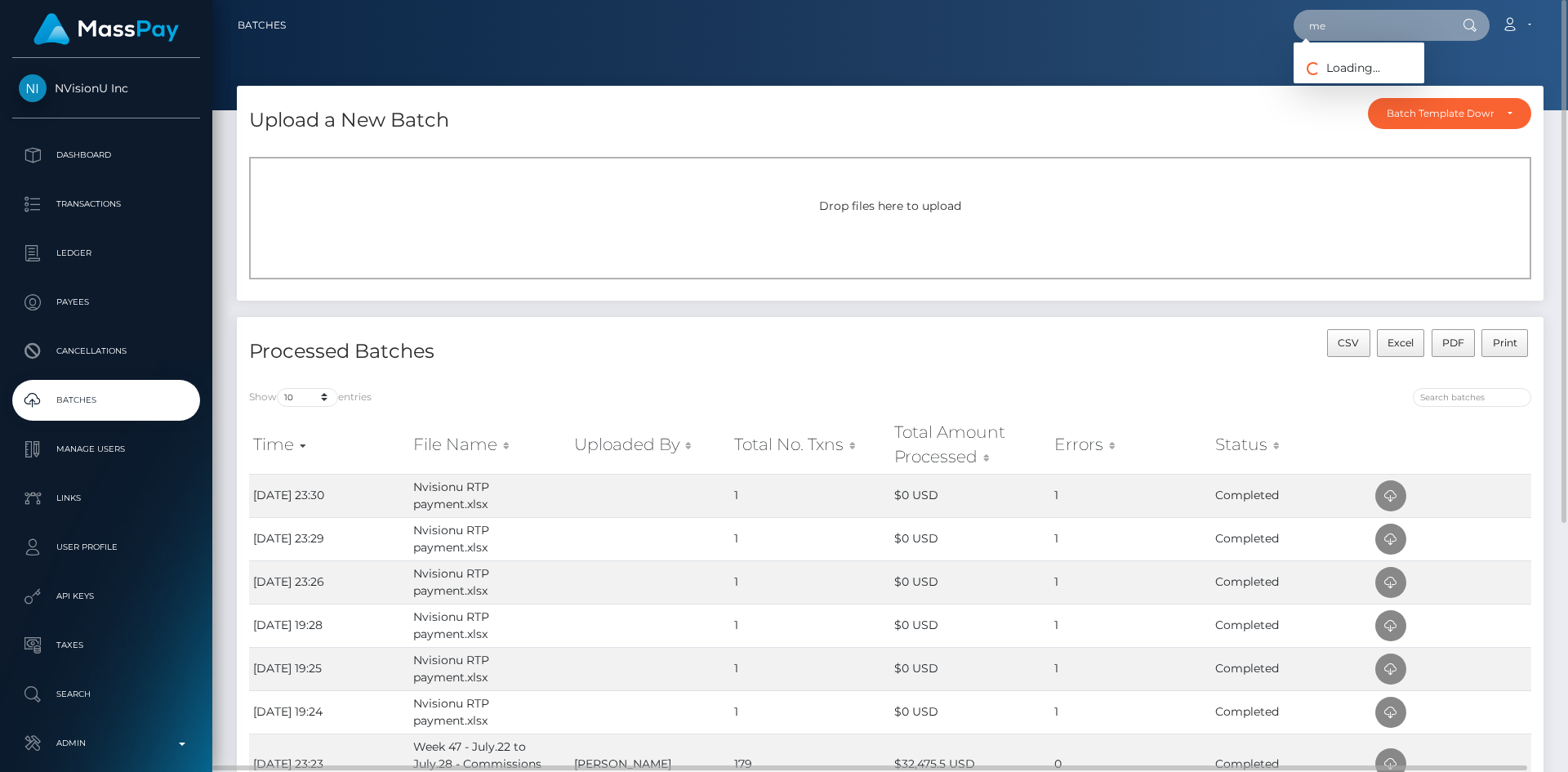
type input "m"
paste input "mjones@nvisionu.com"
type input "mjones@nvisionu.com"
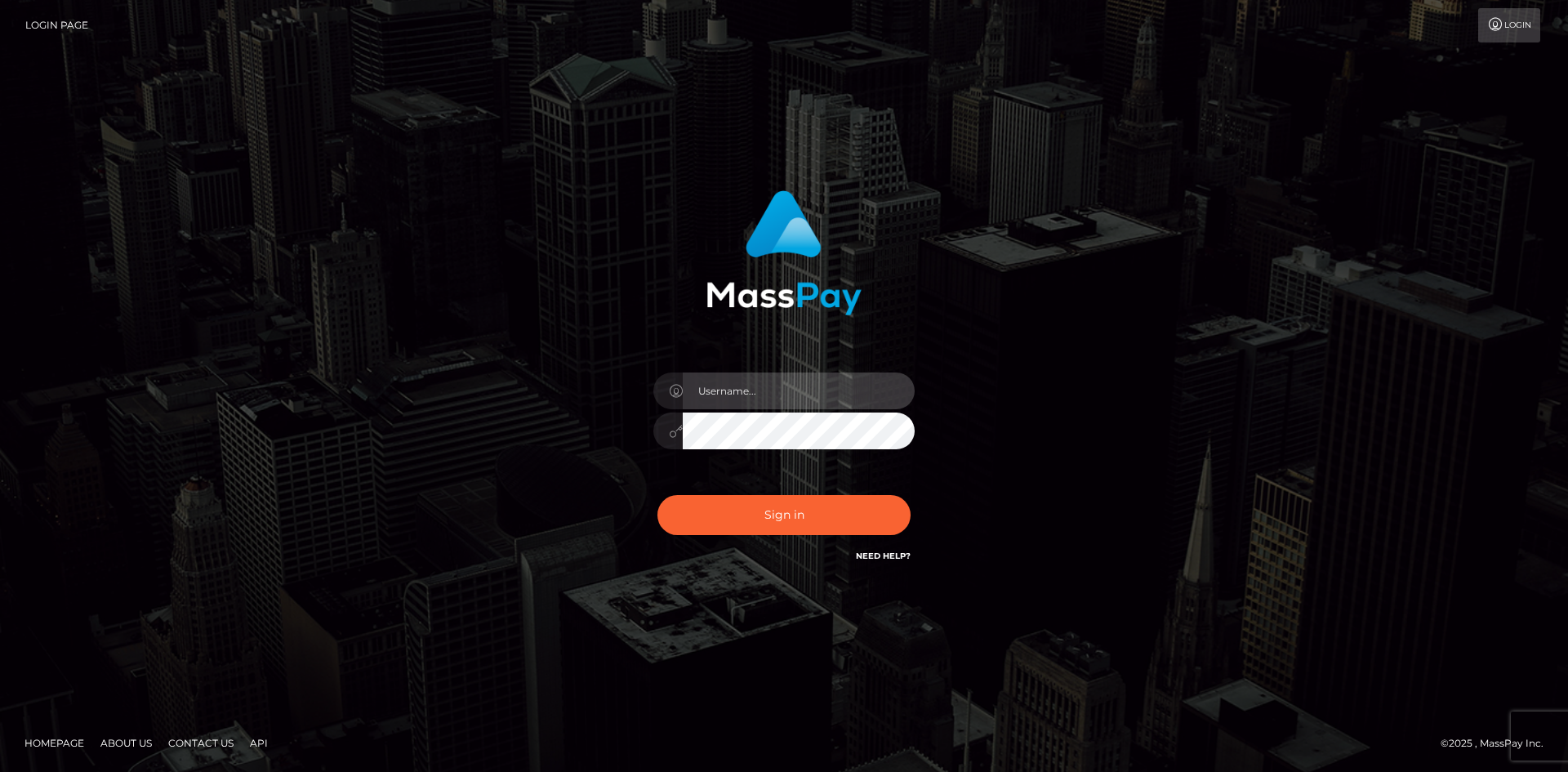
type input "tinan"
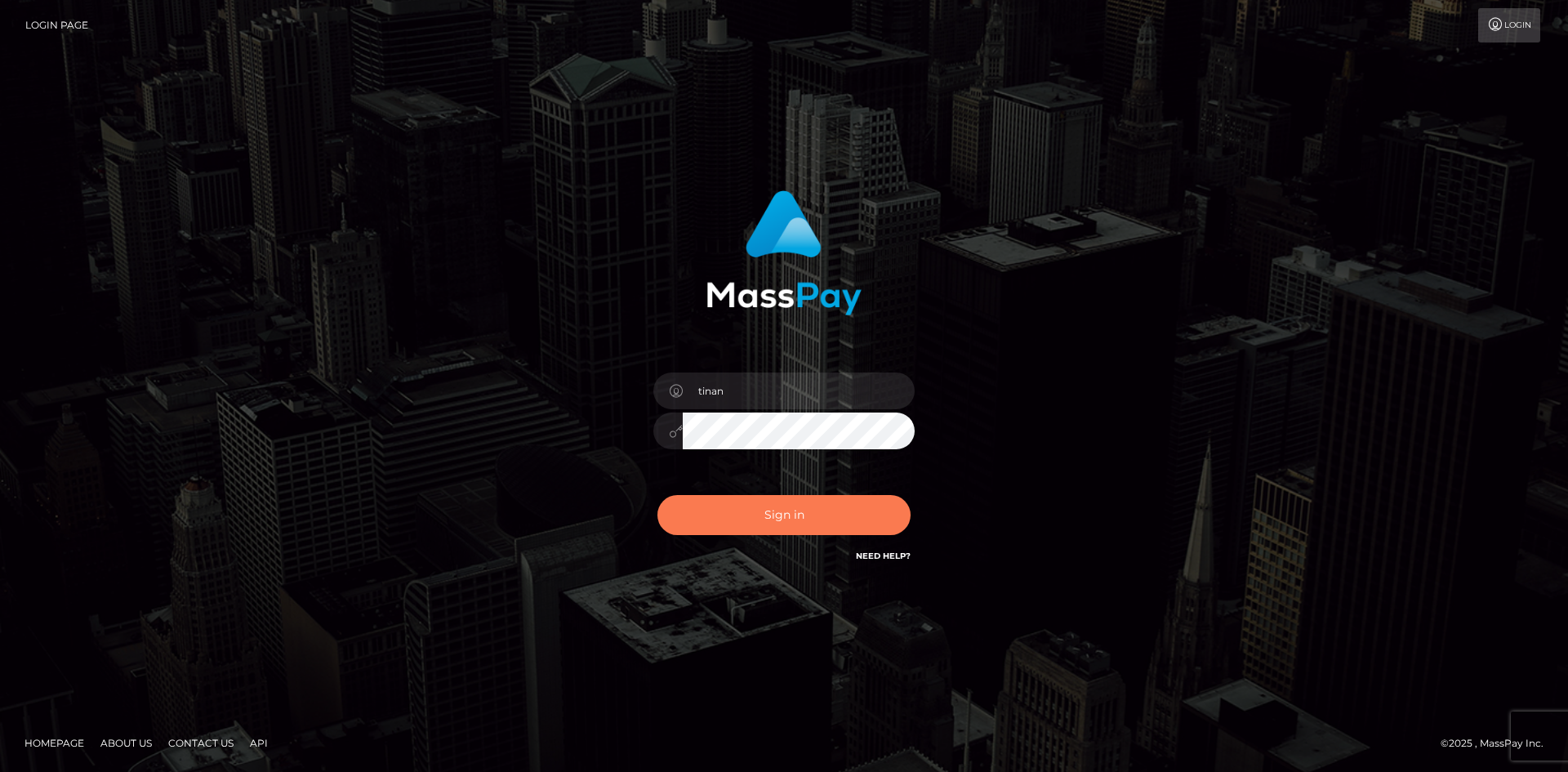
click at [814, 516] on button "Sign in" at bounding box center [784, 514] width 253 height 40
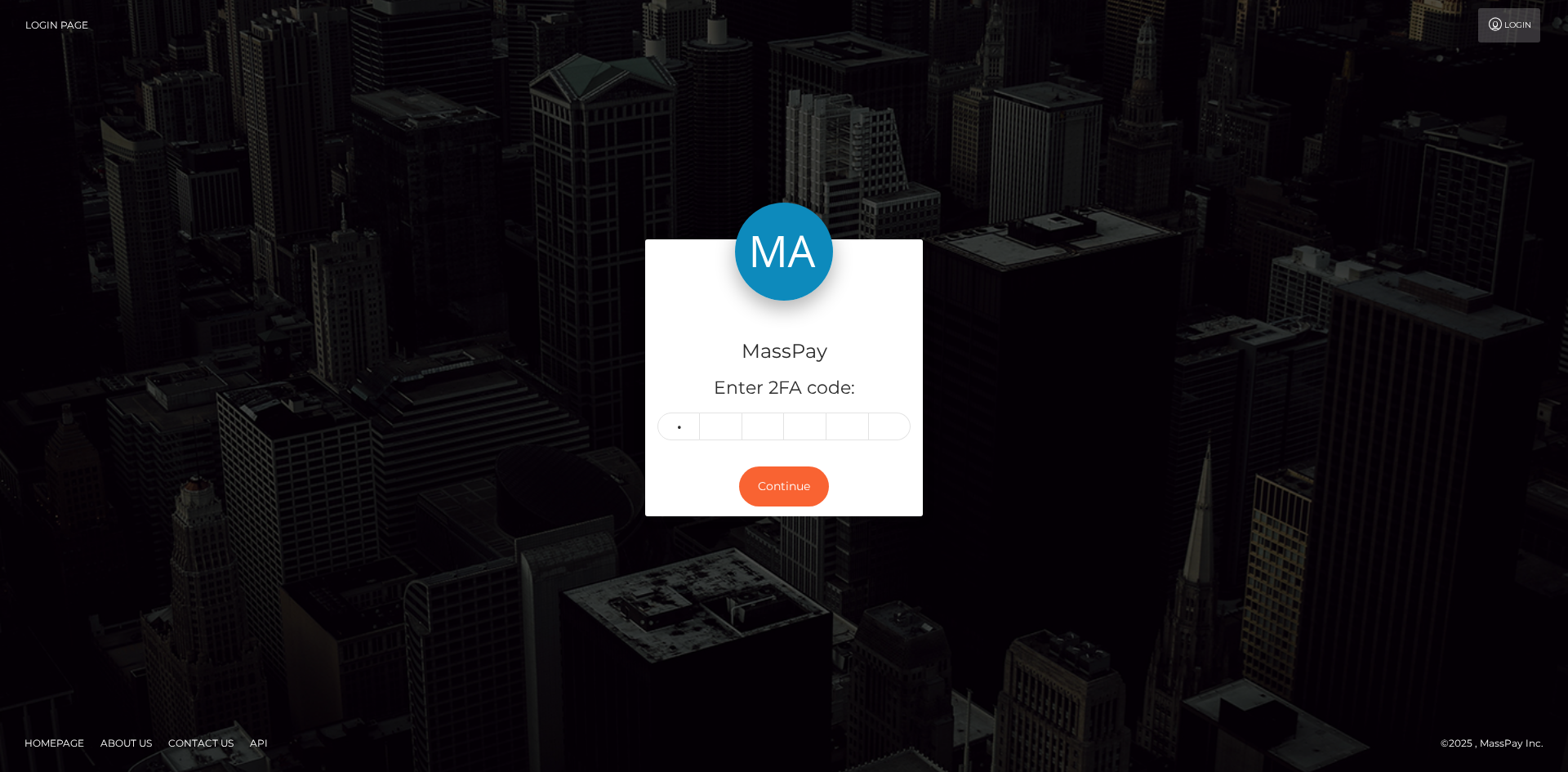
type input "5"
type input "6"
type input "3"
type input "8"
type input "4"
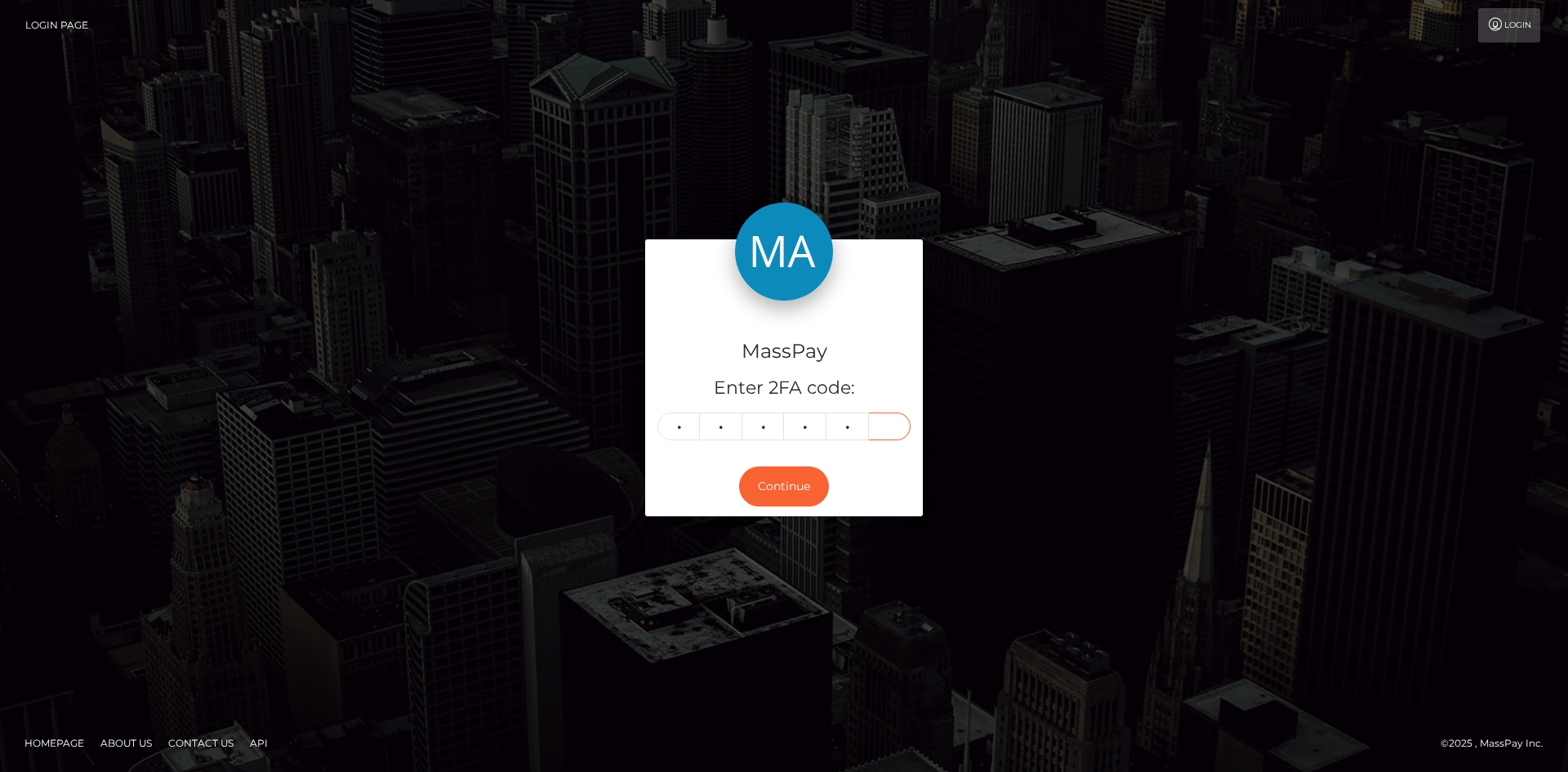
type input "8"
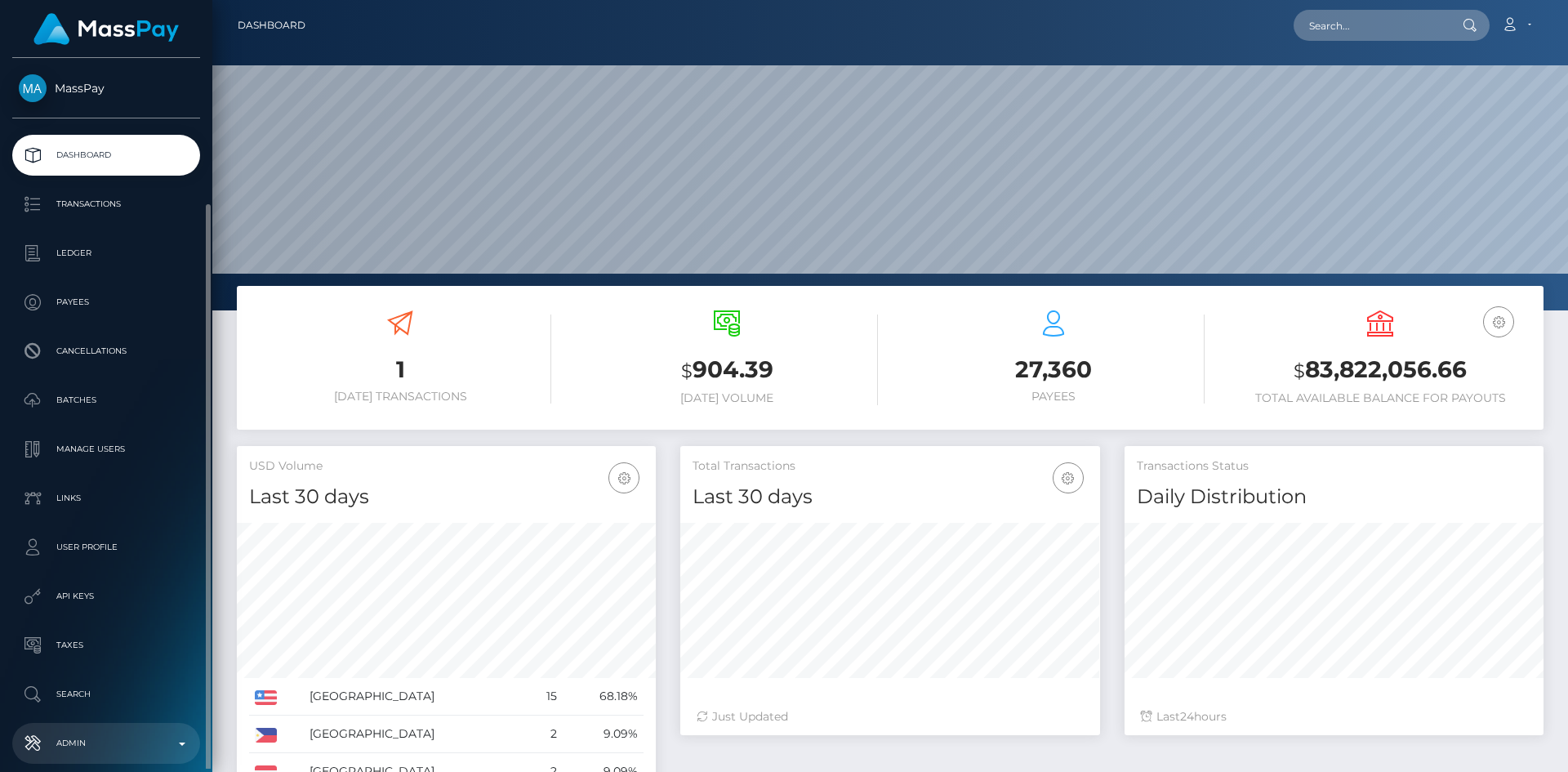
scroll to position [290, 420]
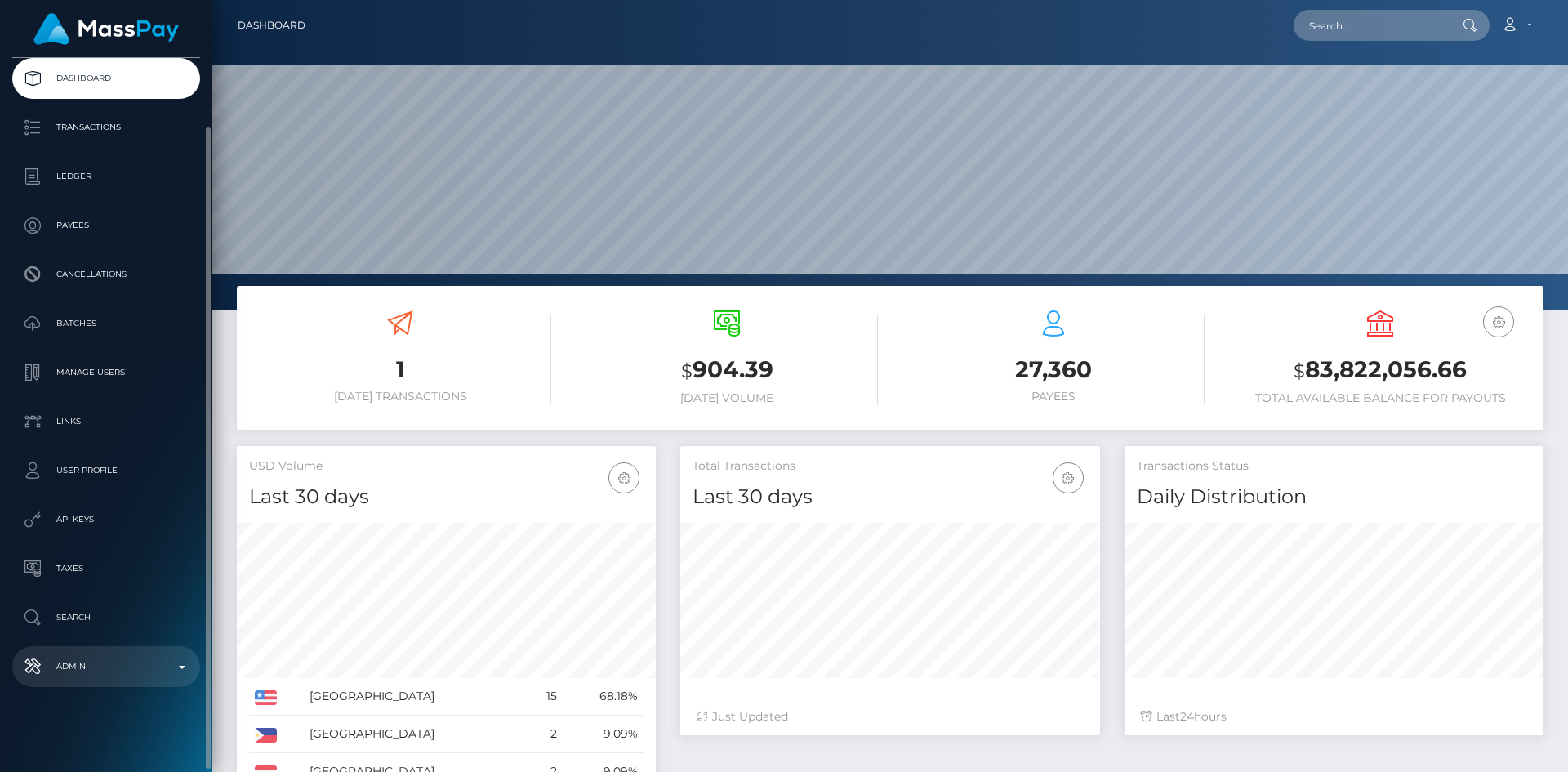
click at [133, 673] on p "Admin" at bounding box center [105, 666] width 175 height 24
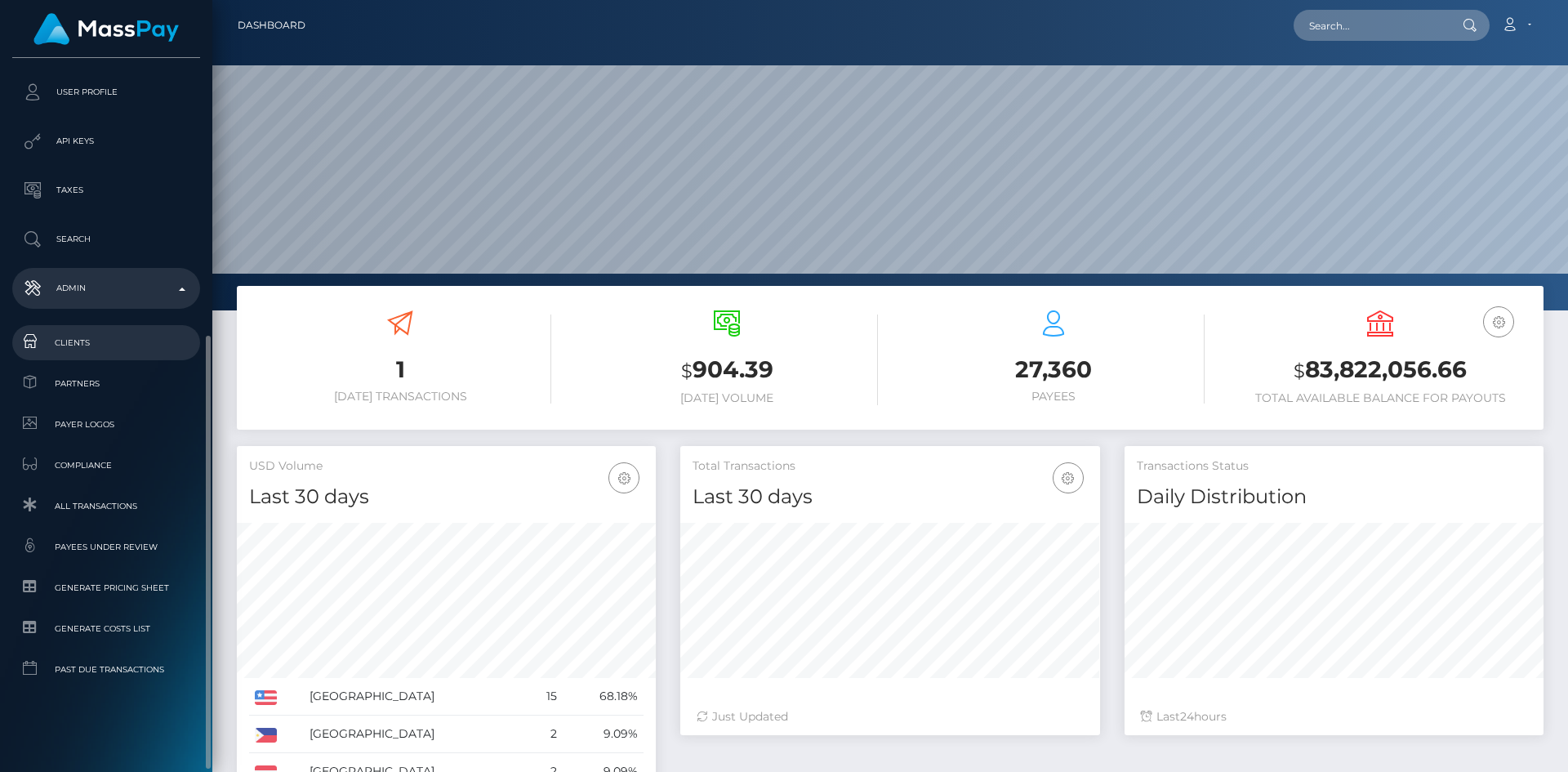
click at [114, 338] on span "Clients" at bounding box center [105, 342] width 175 height 19
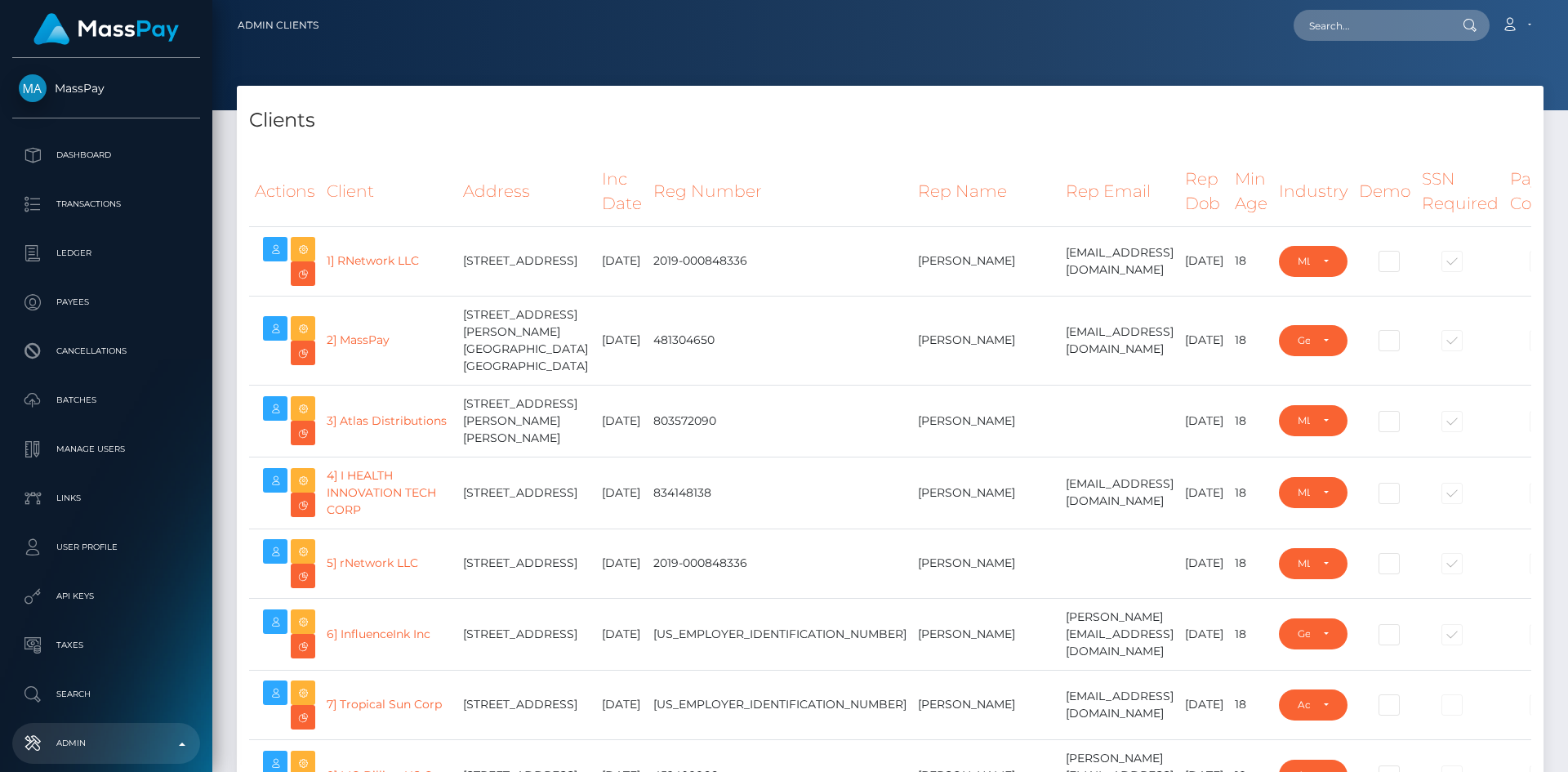
select select "223"
click at [519, 48] on nav "Admin Clients Loading... Loading... Account Logout" at bounding box center [890, 25] width 1355 height 51
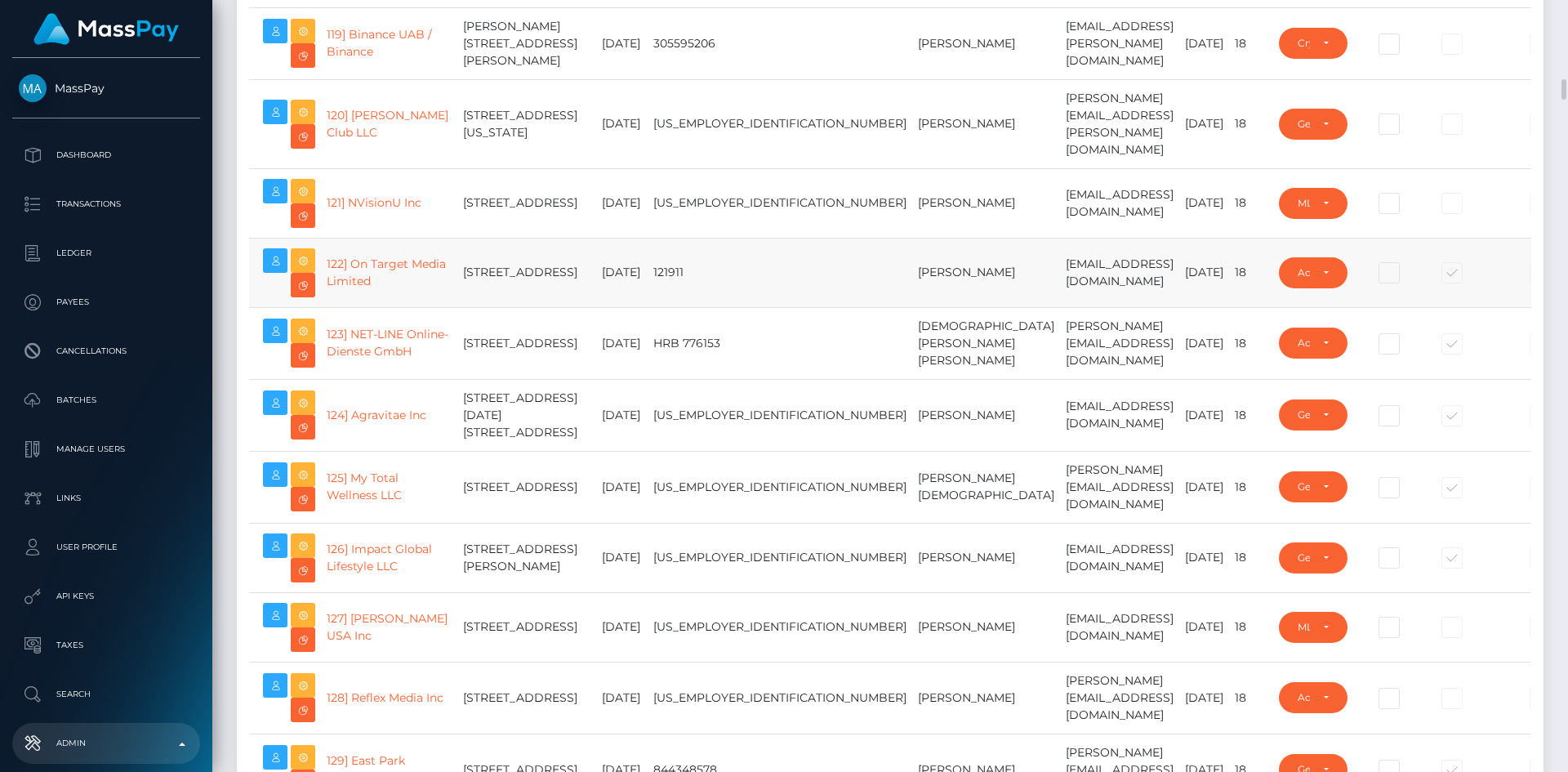
scroll to position [8821, 0]
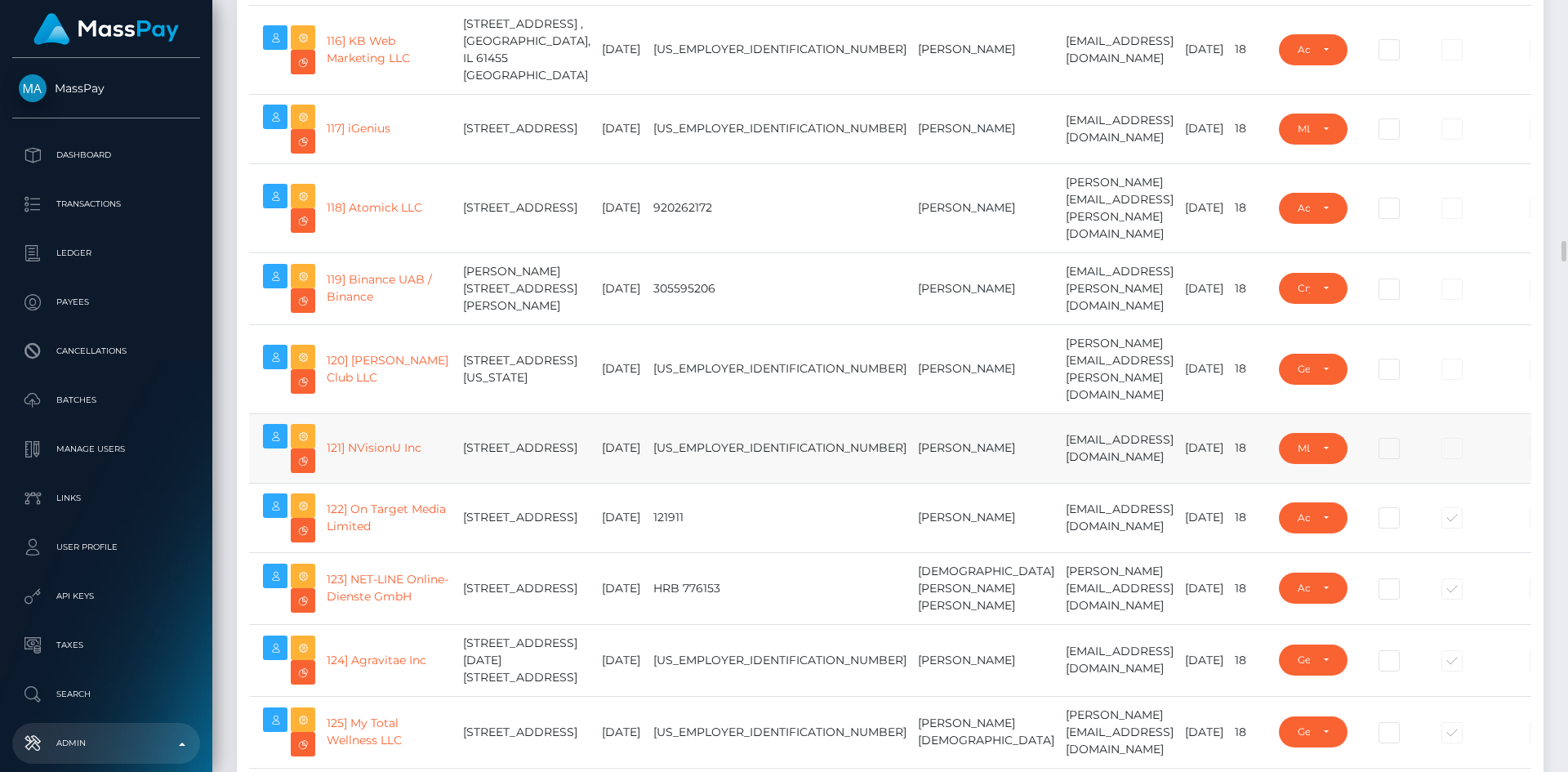
click at [1060, 483] on td "[EMAIL_ADDRESS][DOMAIN_NAME]" at bounding box center [1119, 447] width 119 height 69
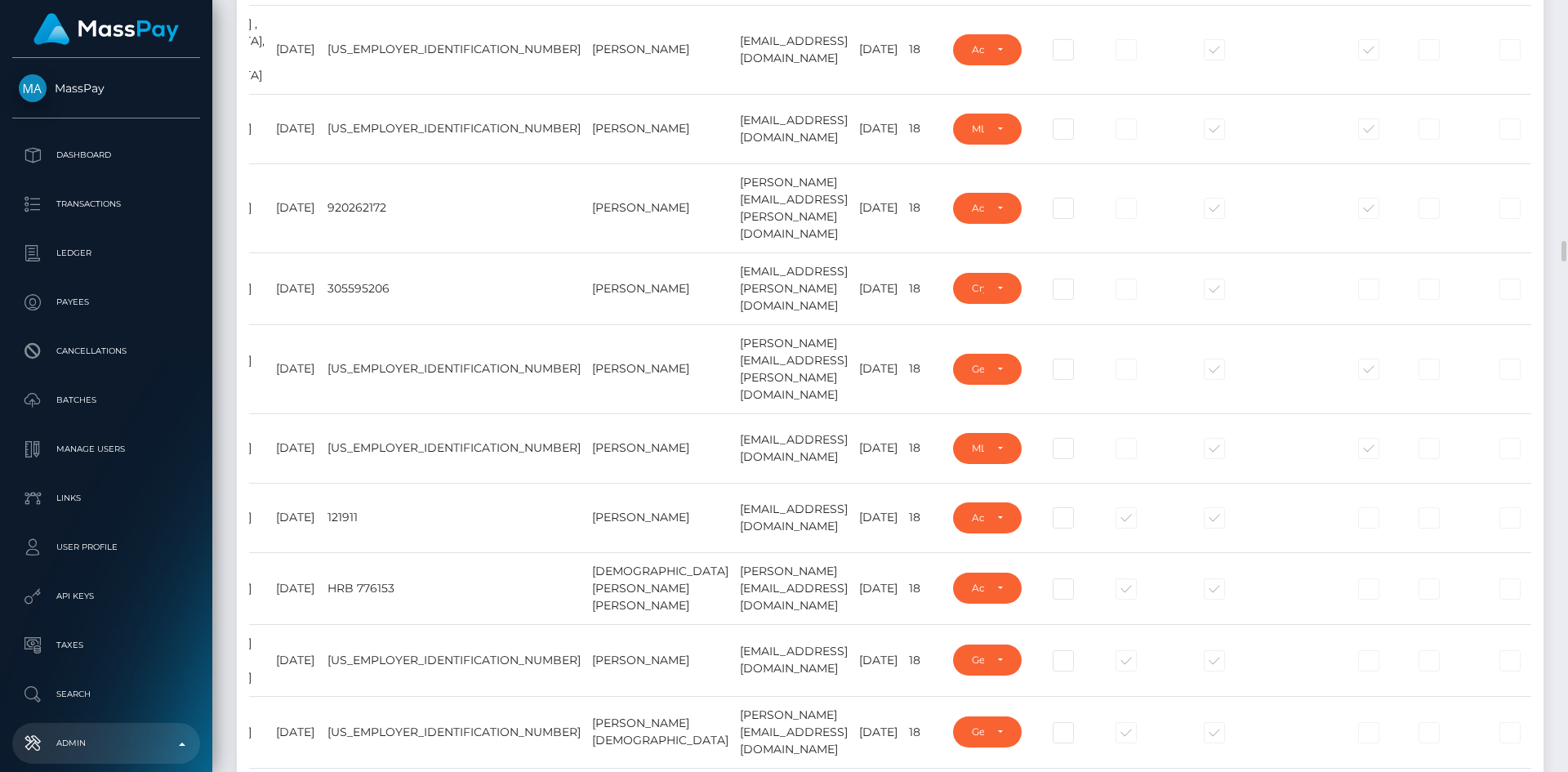
scroll to position [0, 368]
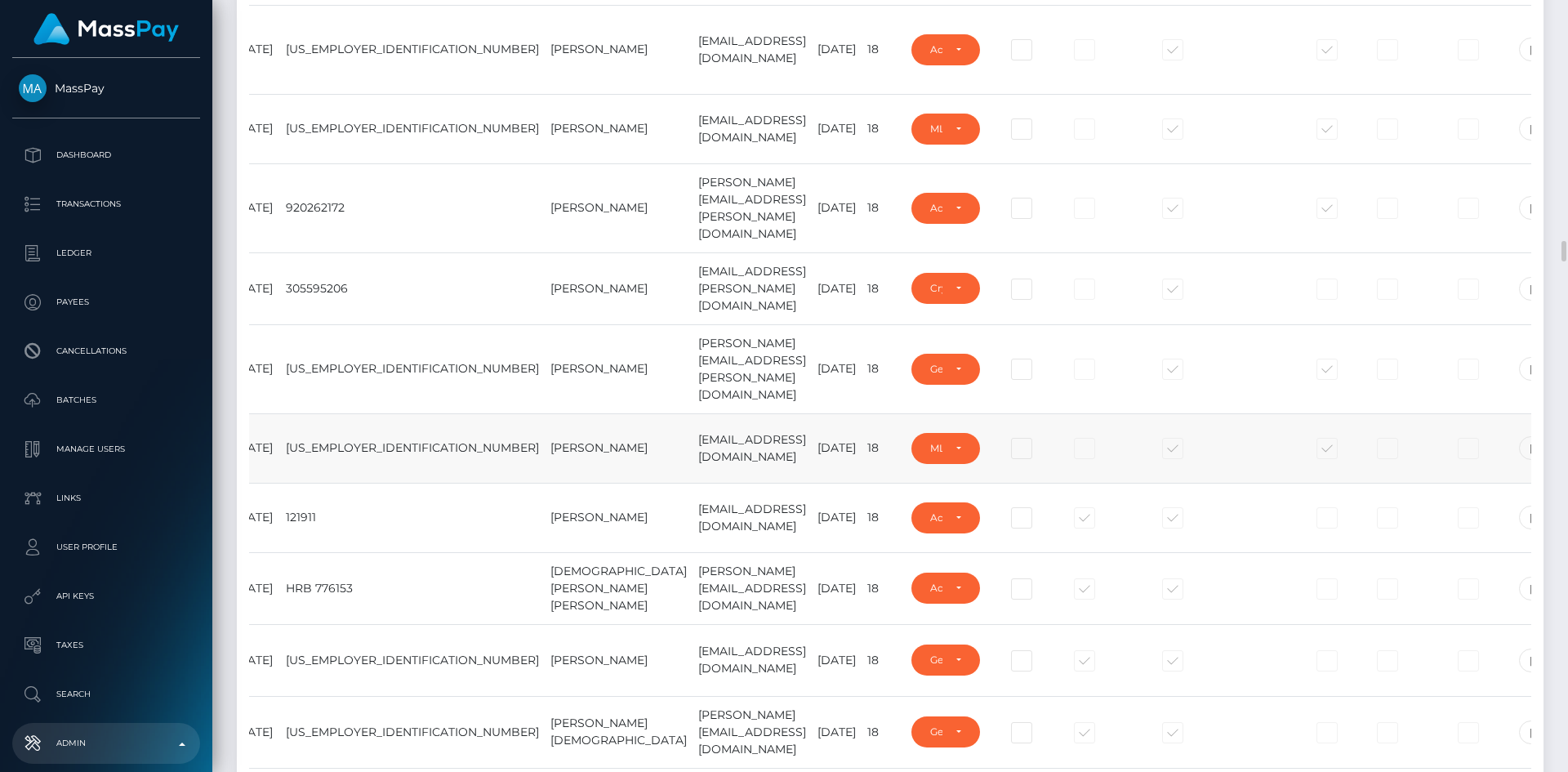
click at [1342, 452] on span at bounding box center [1342, 452] width 0 height 0
click at [1325, 467] on input "checkbox" at bounding box center [1330, 461] width 11 height 11
checkbox input "false"
